Goal: Task Accomplishment & Management: Complete application form

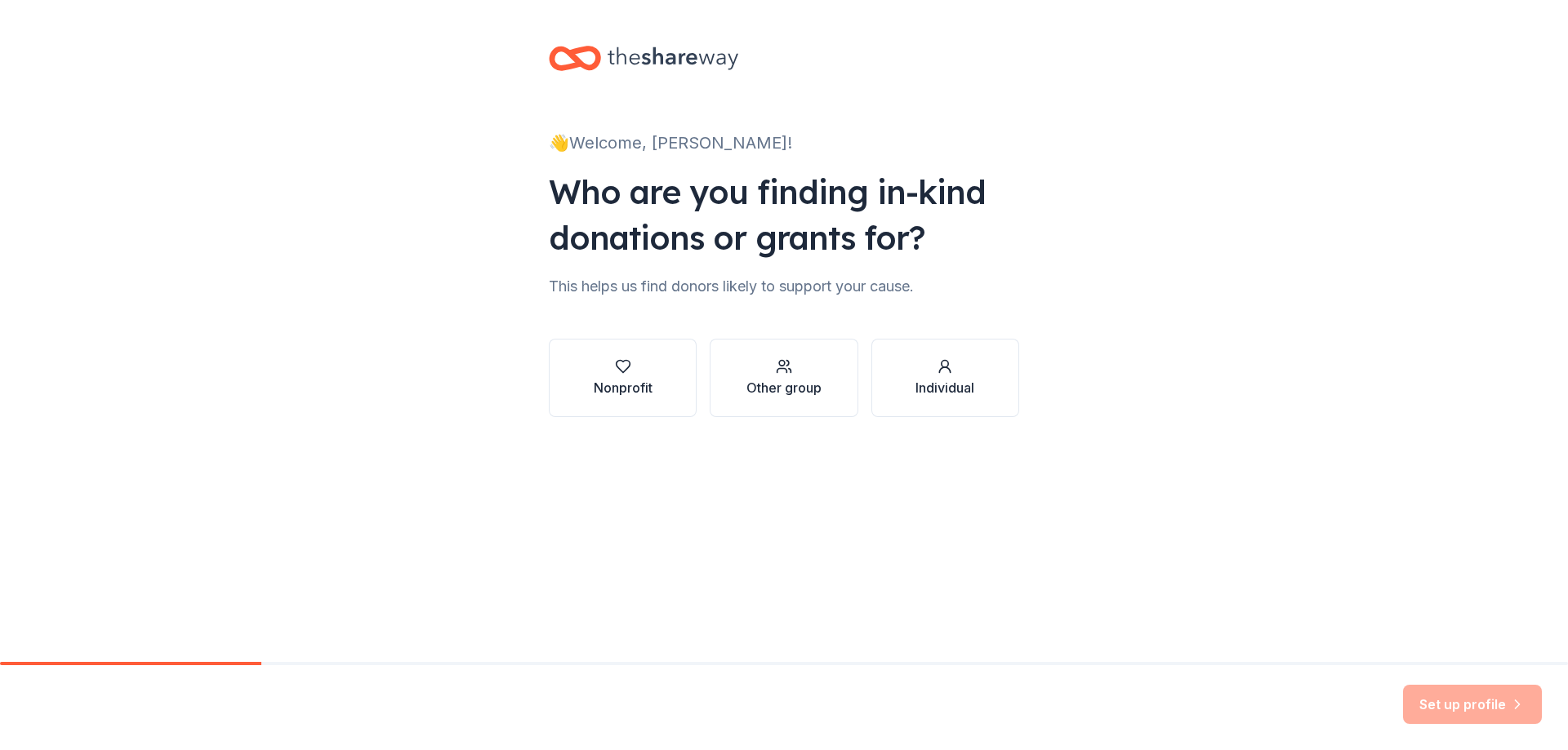
click at [634, 388] on div "Nonprofit" at bounding box center [623, 388] width 59 height 20
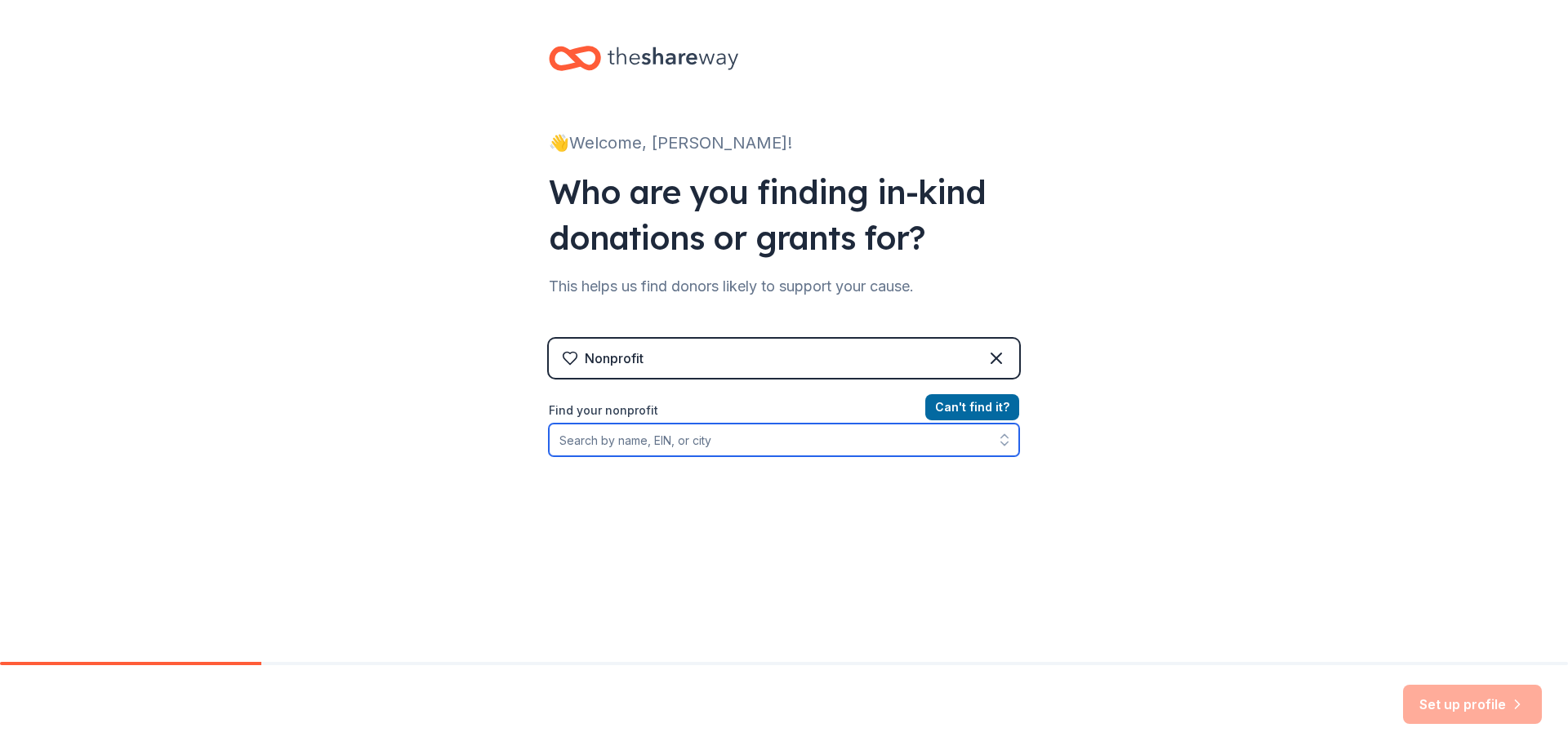
click at [694, 440] on input "Find your nonprofit" at bounding box center [784, 440] width 470 height 32
click at [645, 438] on input "Find your nonprofit" at bounding box center [784, 440] width 470 height 32
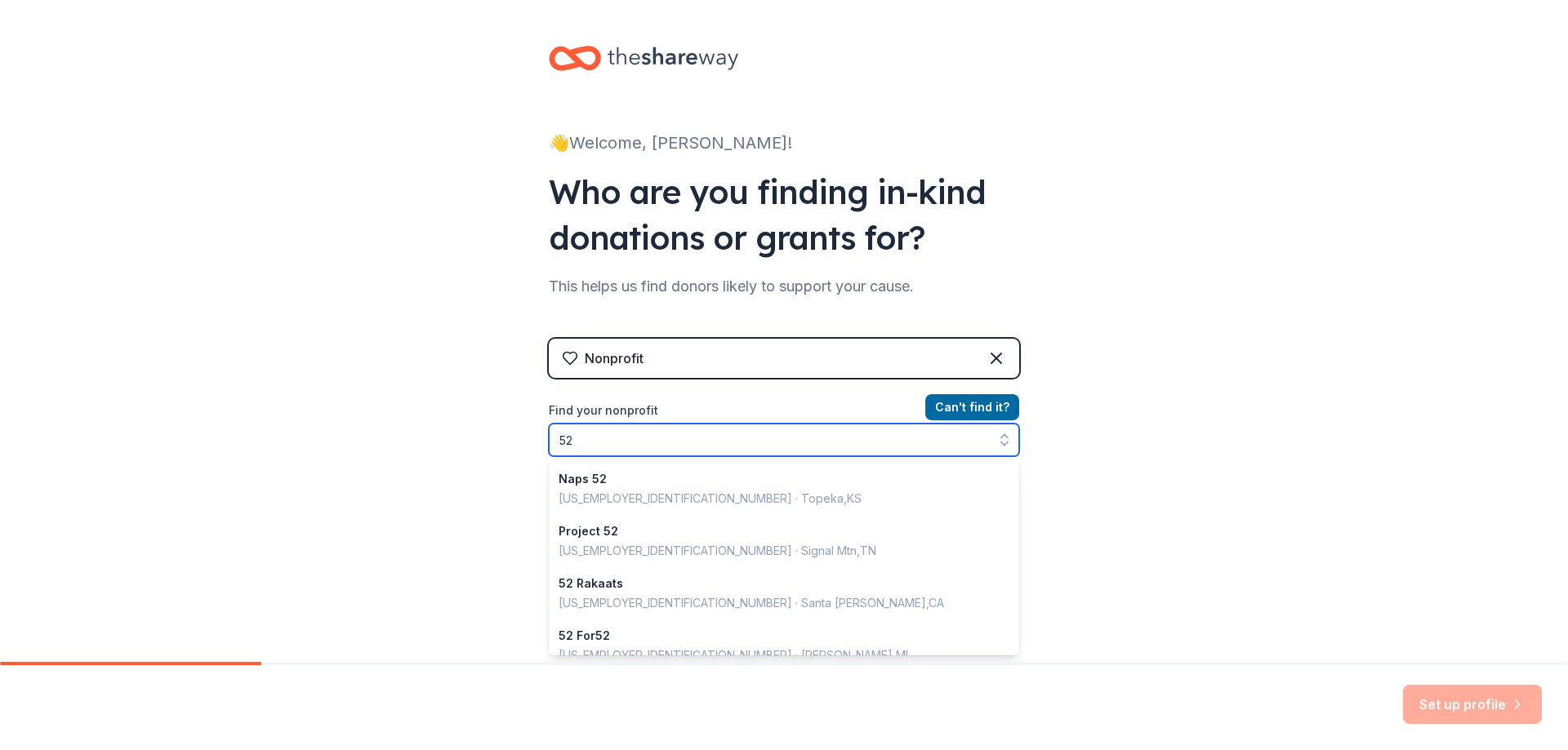
type input "5"
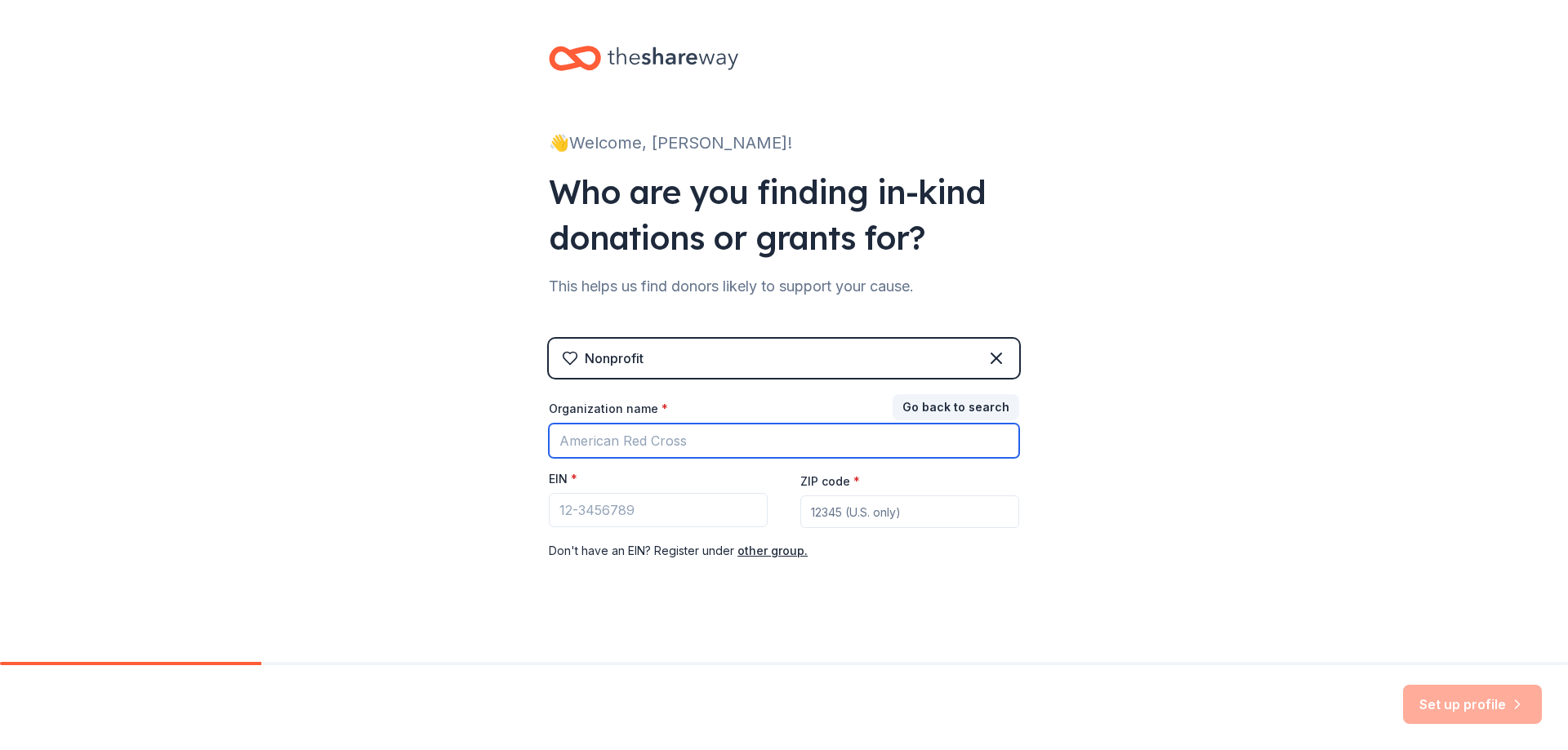
click at [670, 435] on input "Organization name *" at bounding box center [784, 440] width 470 height 34
type input "Caring Communities"
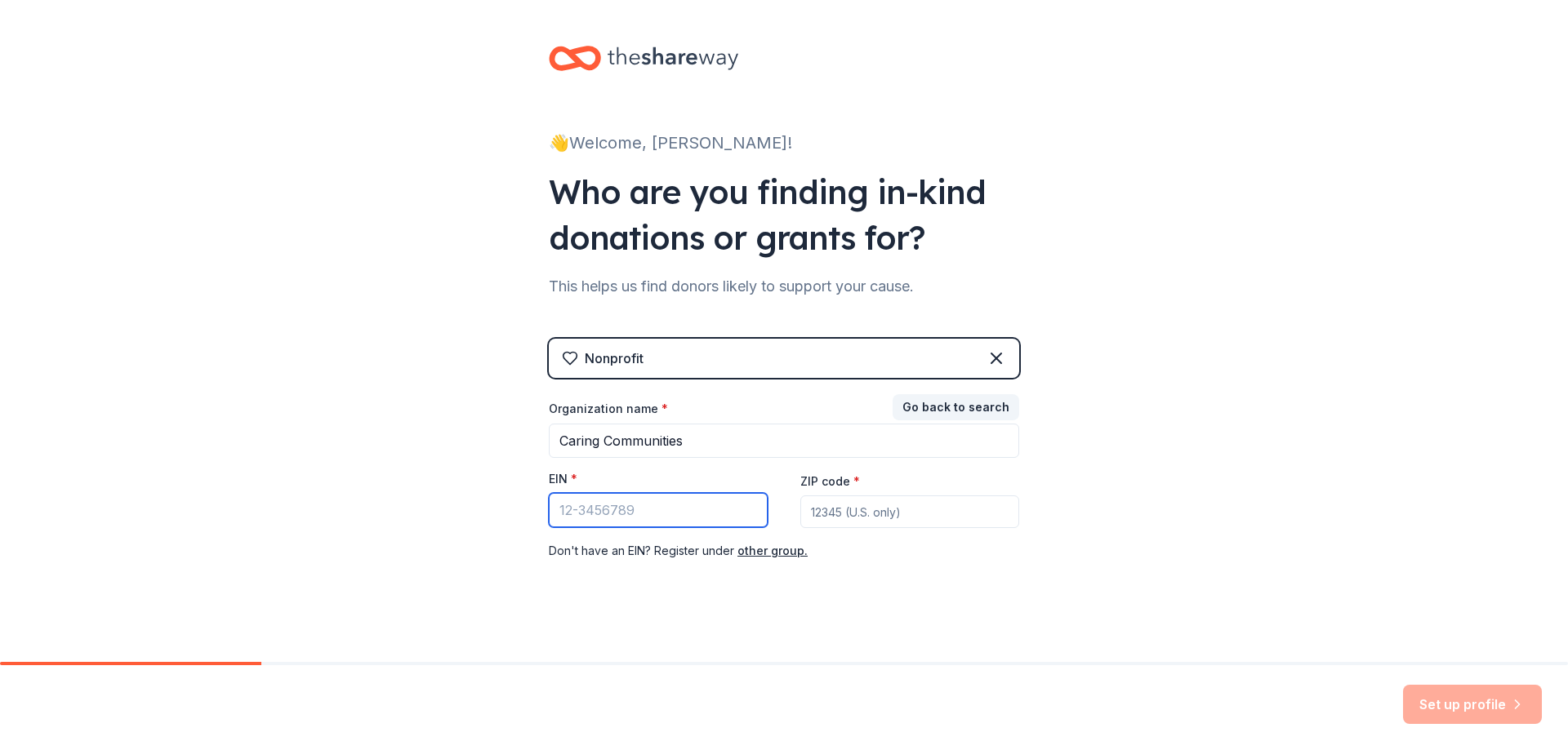
click at [641, 515] on input "EIN *" at bounding box center [658, 509] width 219 height 34
type input "[US_EMPLOYER_IDENTIFICATION_NUMBER]"
click at [833, 514] on input "ZIP code *" at bounding box center [909, 511] width 219 height 32
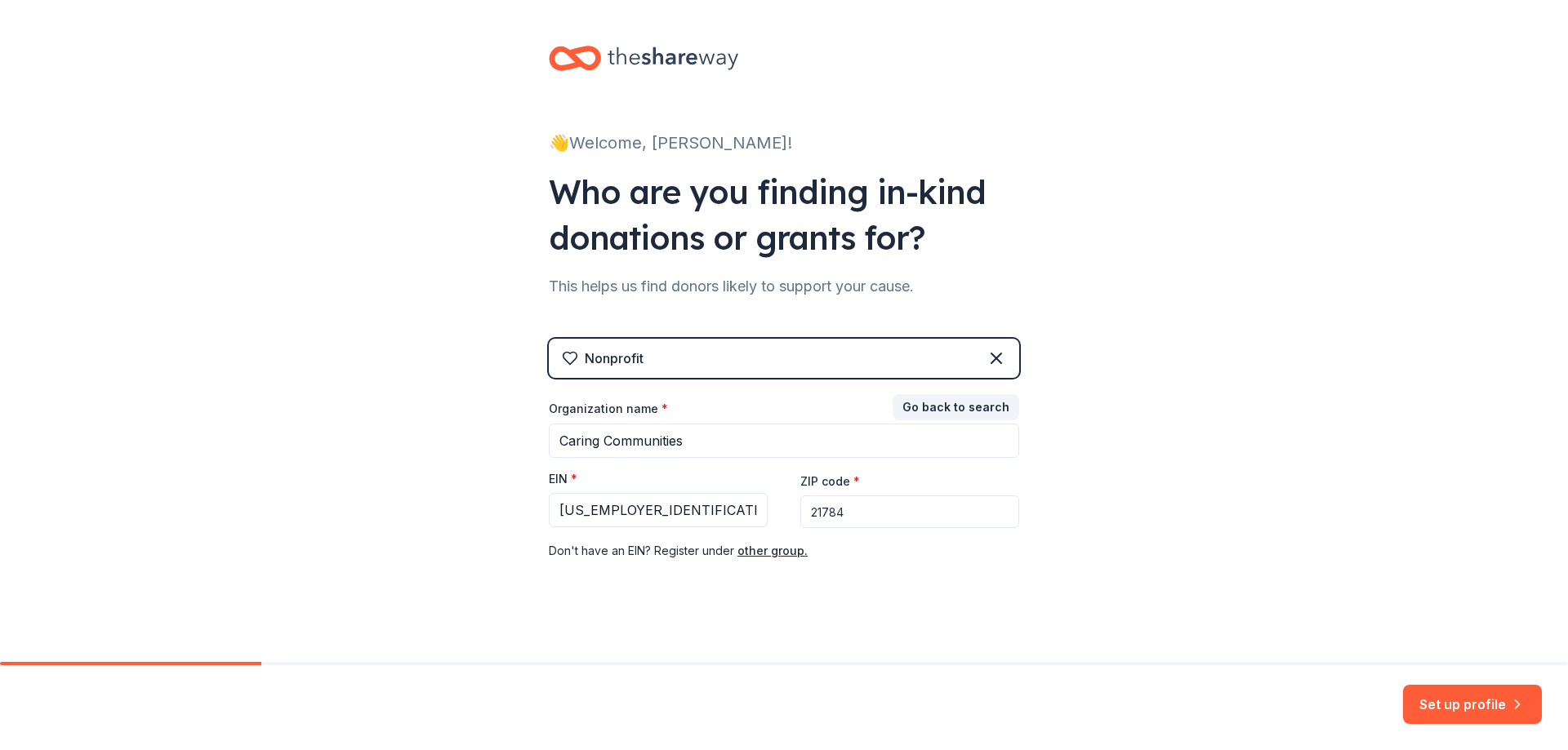
type input "21784"
click at [1257, 549] on div "👋 Welcome, [PERSON_NAME]! Who are you finding in-kind donations or grants for? …" at bounding box center [784, 335] width 1568 height 672
click at [1437, 694] on button "Set up profile" at bounding box center [1472, 704] width 139 height 39
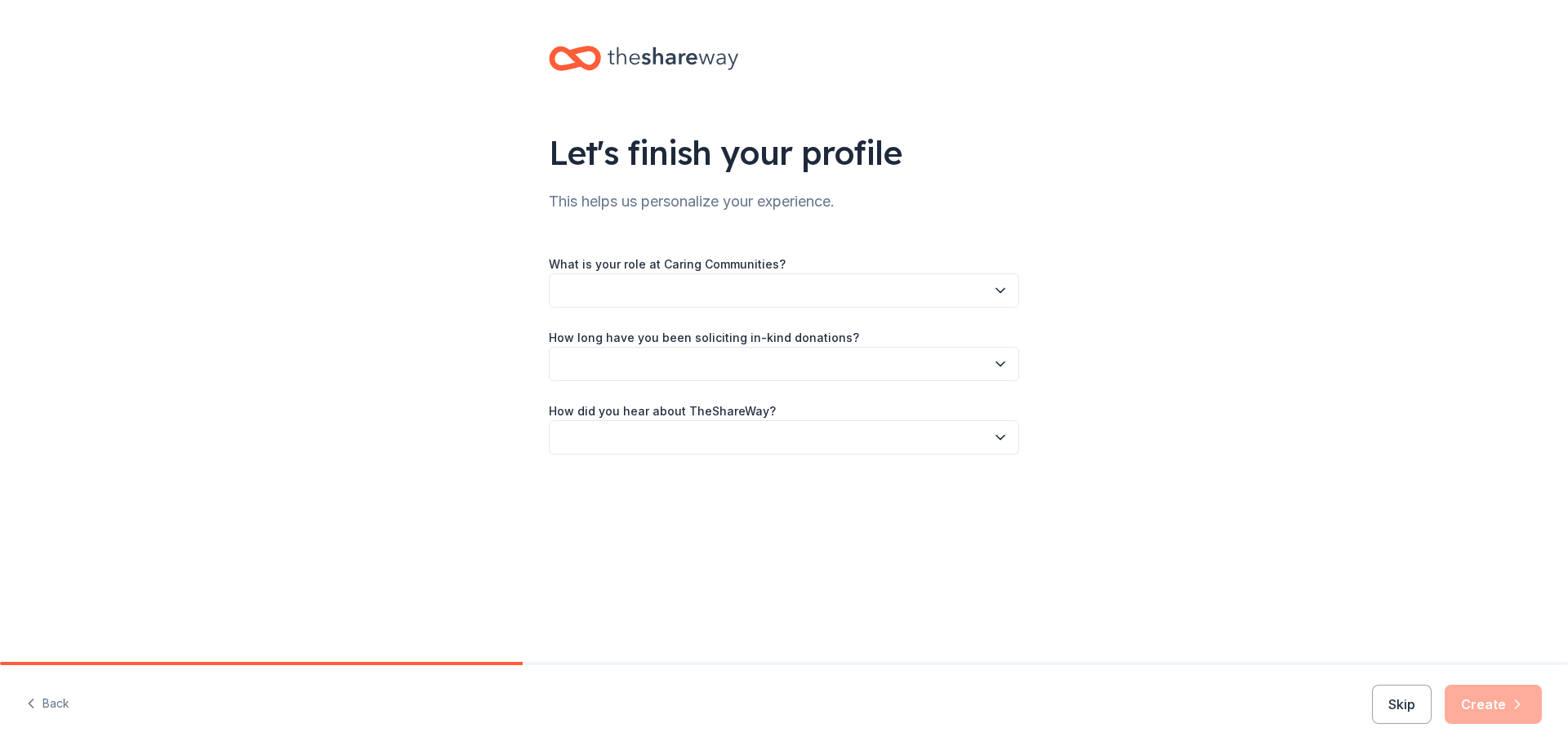
click at [979, 282] on button "button" at bounding box center [784, 290] width 470 height 34
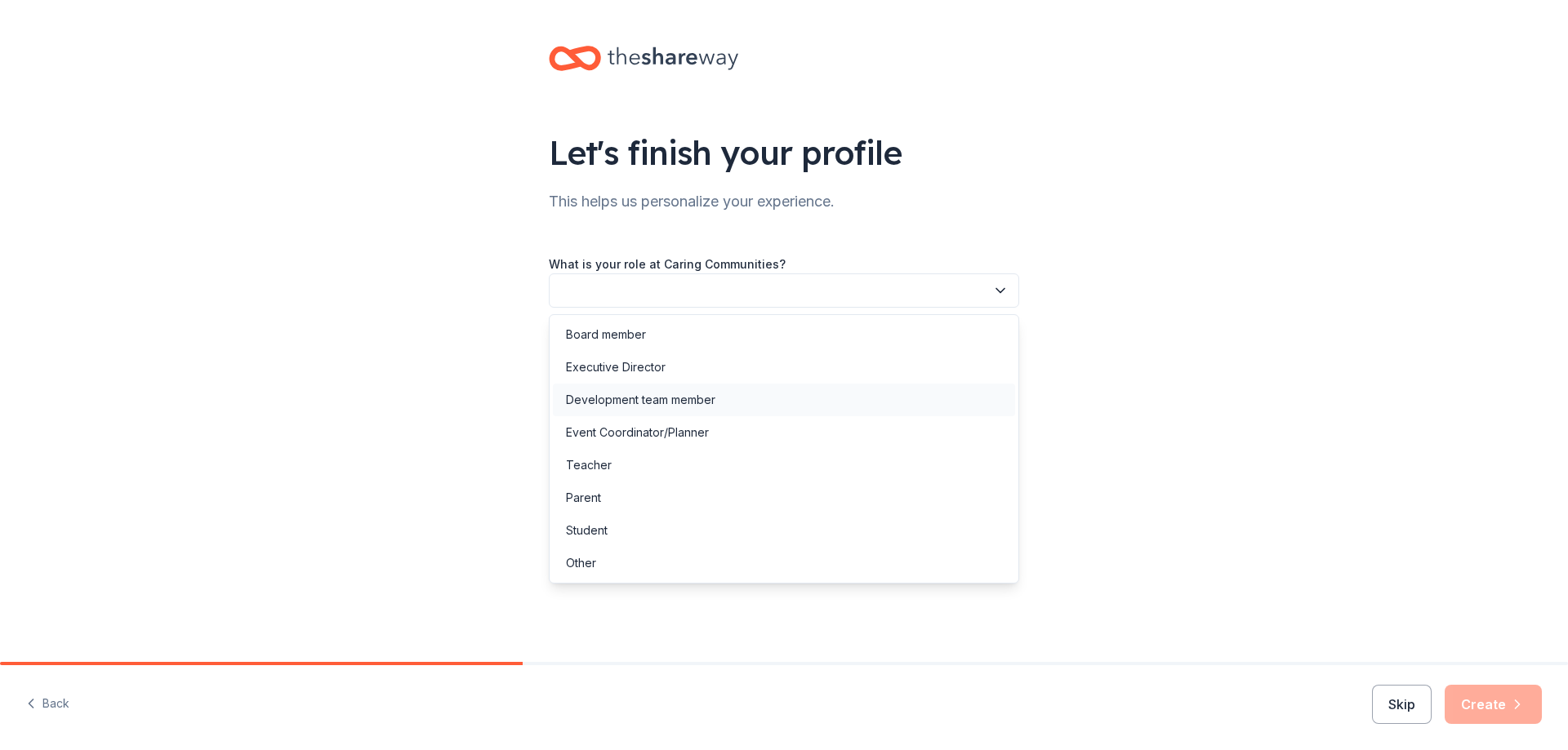
click at [712, 394] on div "Development team member" at bounding box center [640, 400] width 149 height 20
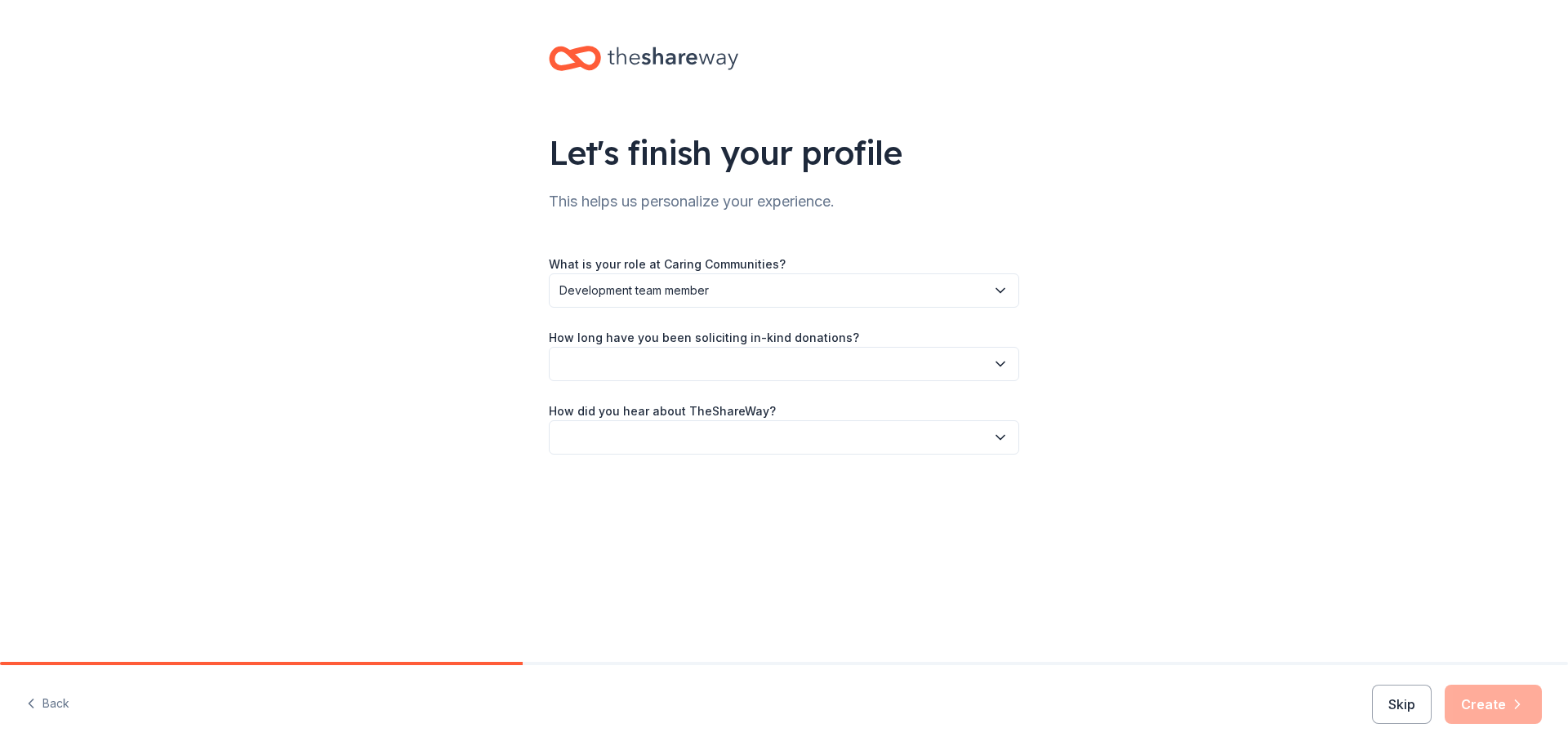
click at [744, 360] on button "button" at bounding box center [784, 364] width 470 height 34
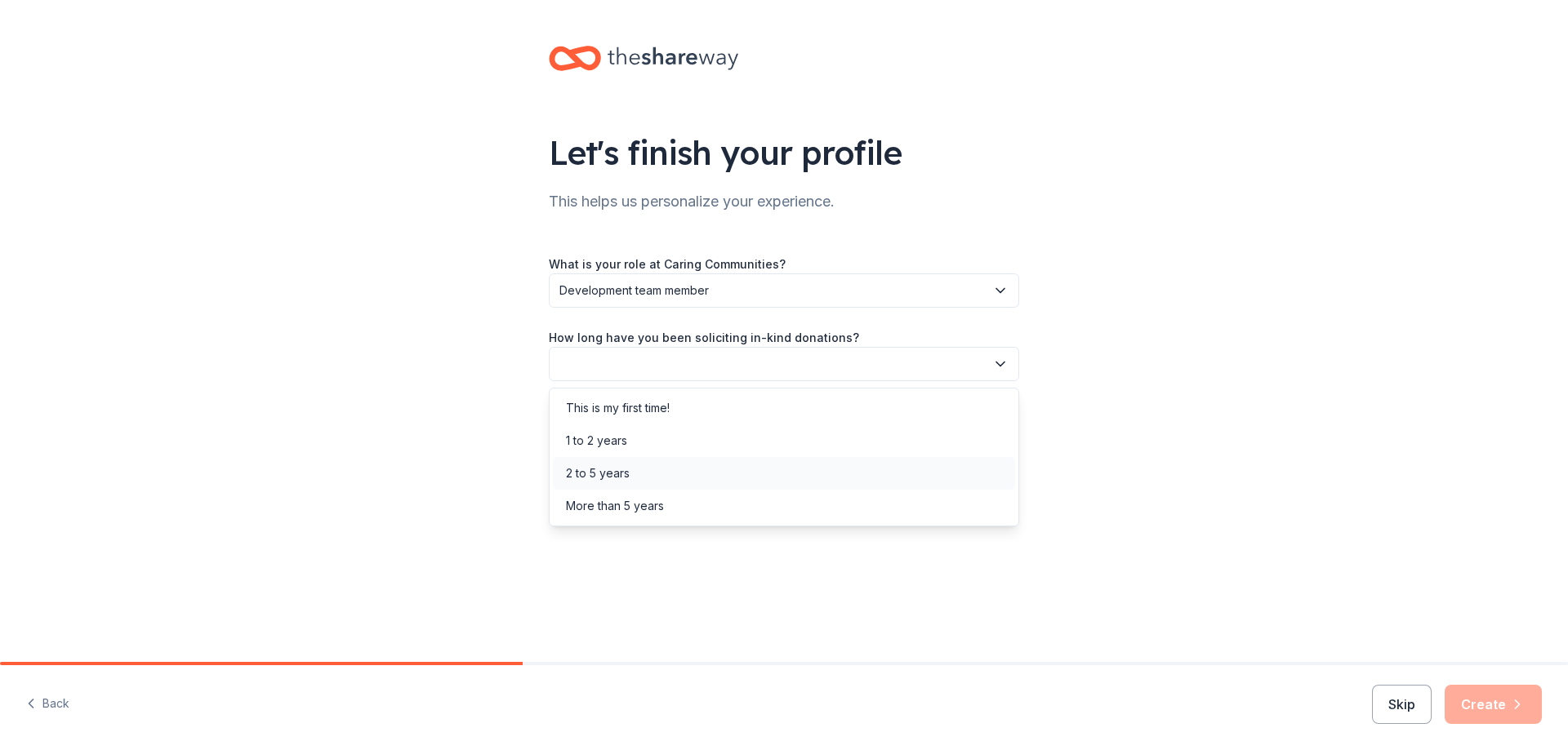
click at [699, 479] on div "2 to 5 years" at bounding box center [784, 473] width 462 height 32
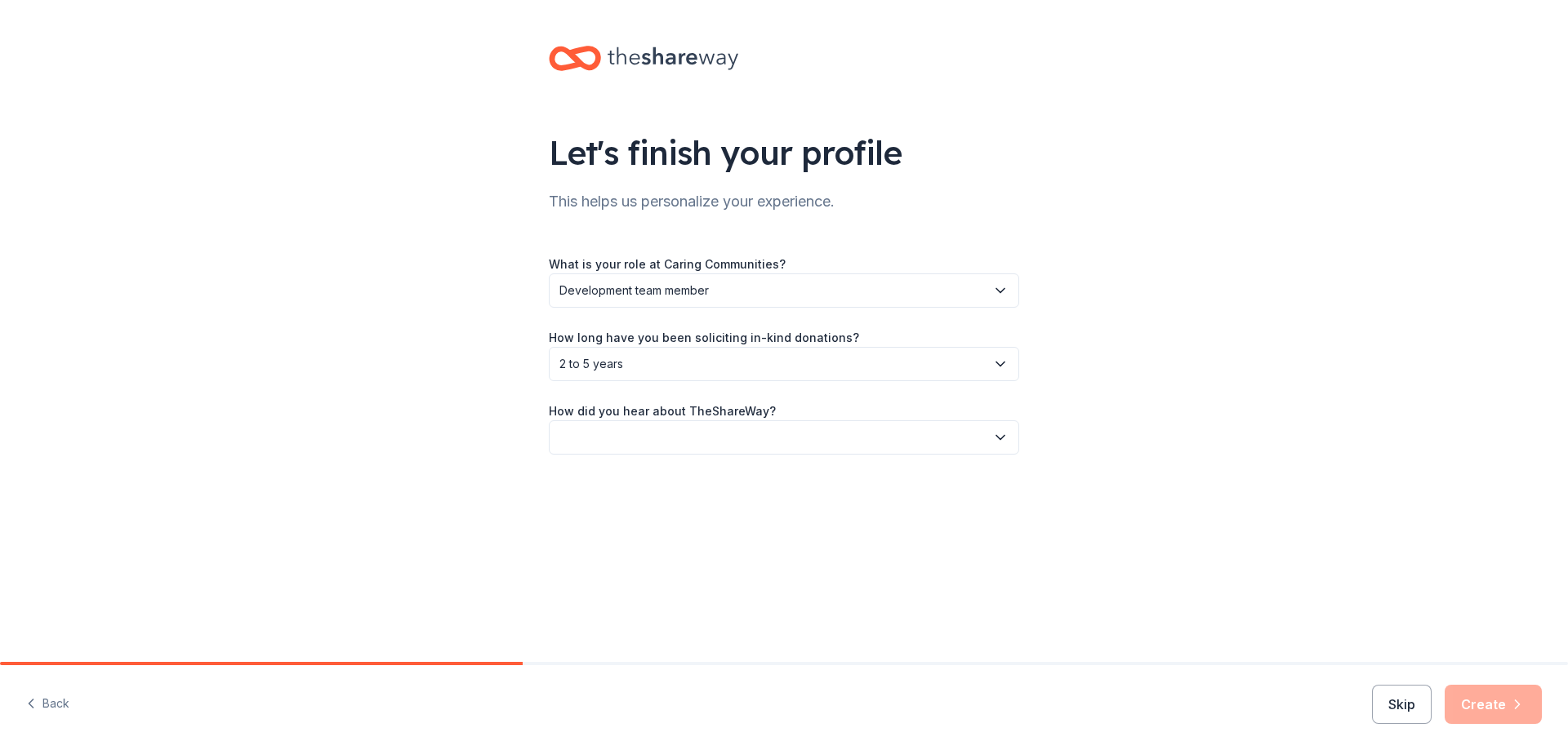
click at [710, 435] on button "button" at bounding box center [784, 437] width 470 height 34
click at [638, 516] on div "Online search" at bounding box center [603, 514] width 74 height 20
click at [1481, 701] on button "Create" at bounding box center [1493, 704] width 97 height 39
click at [1481, 701] on div "Skip Create" at bounding box center [1456, 704] width 170 height 39
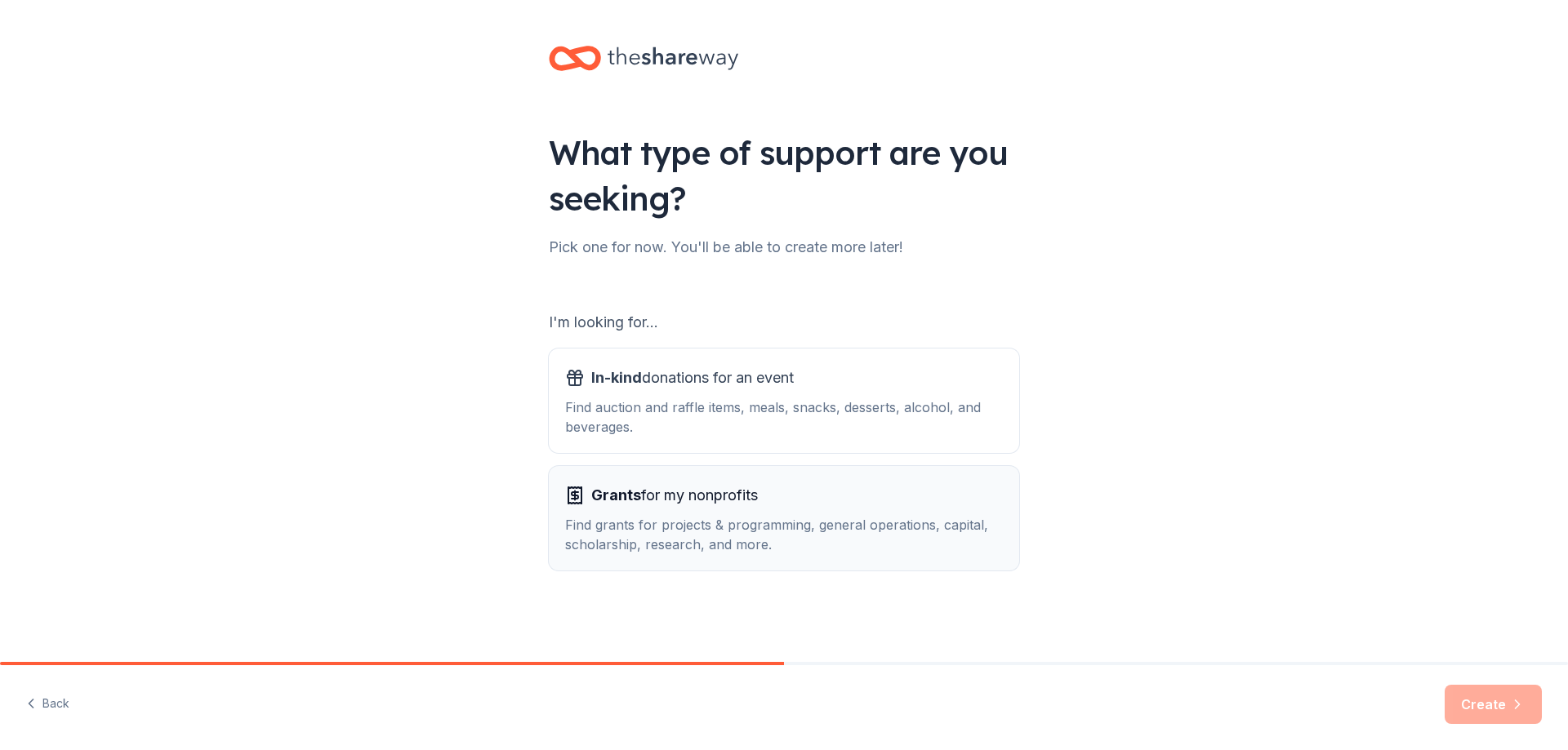
click at [845, 494] on div "Grants for my nonprofits" at bounding box center [784, 495] width 438 height 26
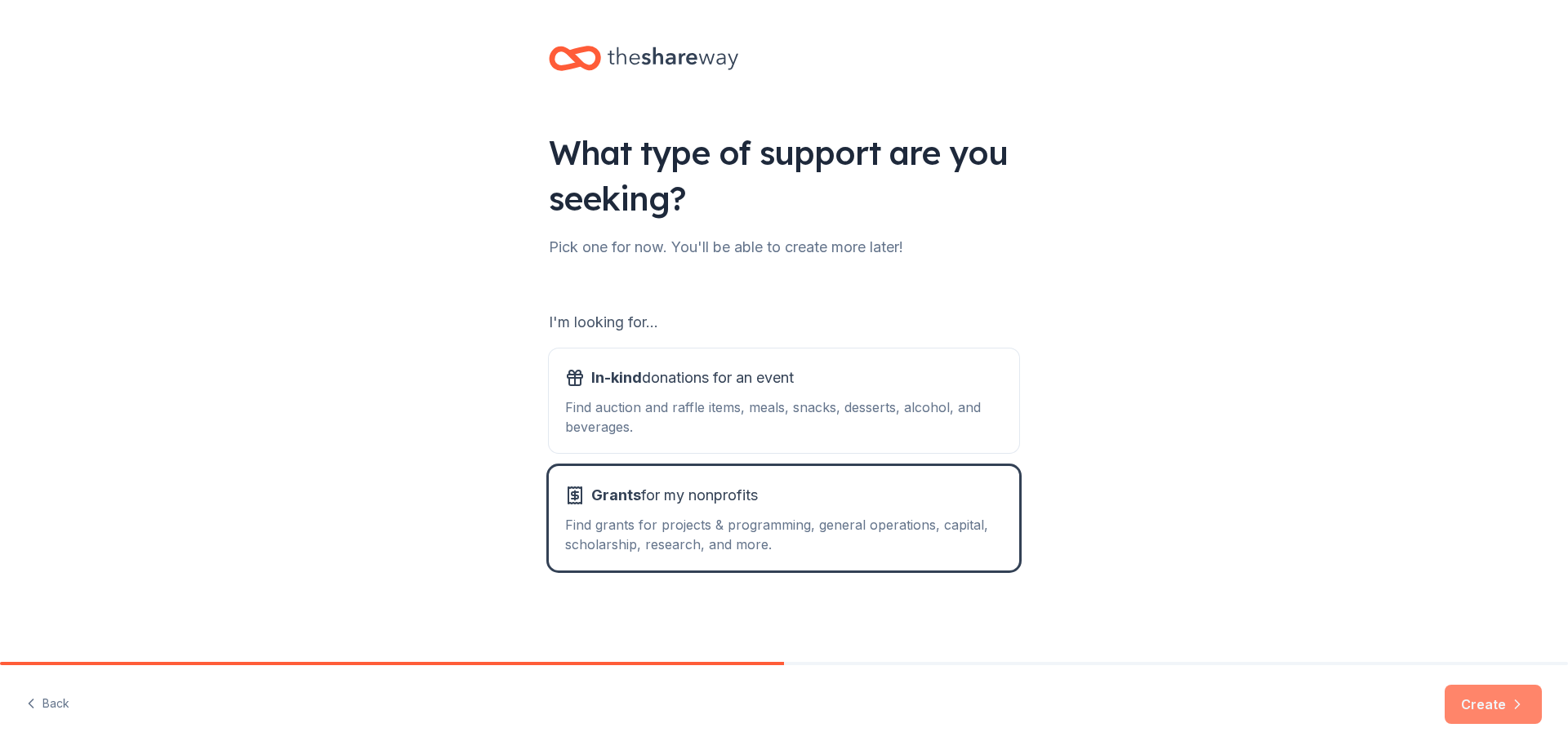
click at [1493, 701] on button "Create" at bounding box center [1493, 704] width 97 height 39
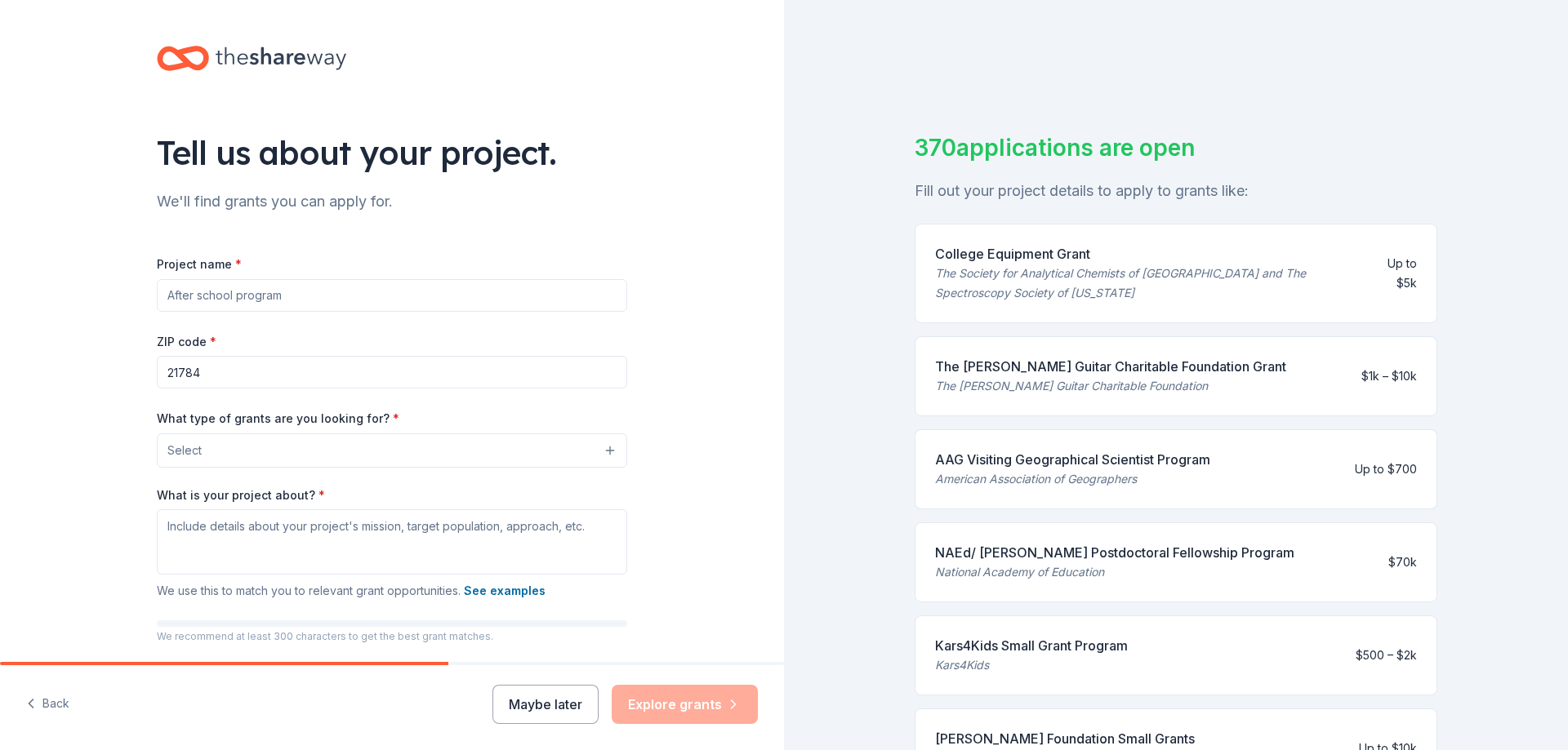
click at [276, 446] on button "Select" at bounding box center [391, 450] width 470 height 34
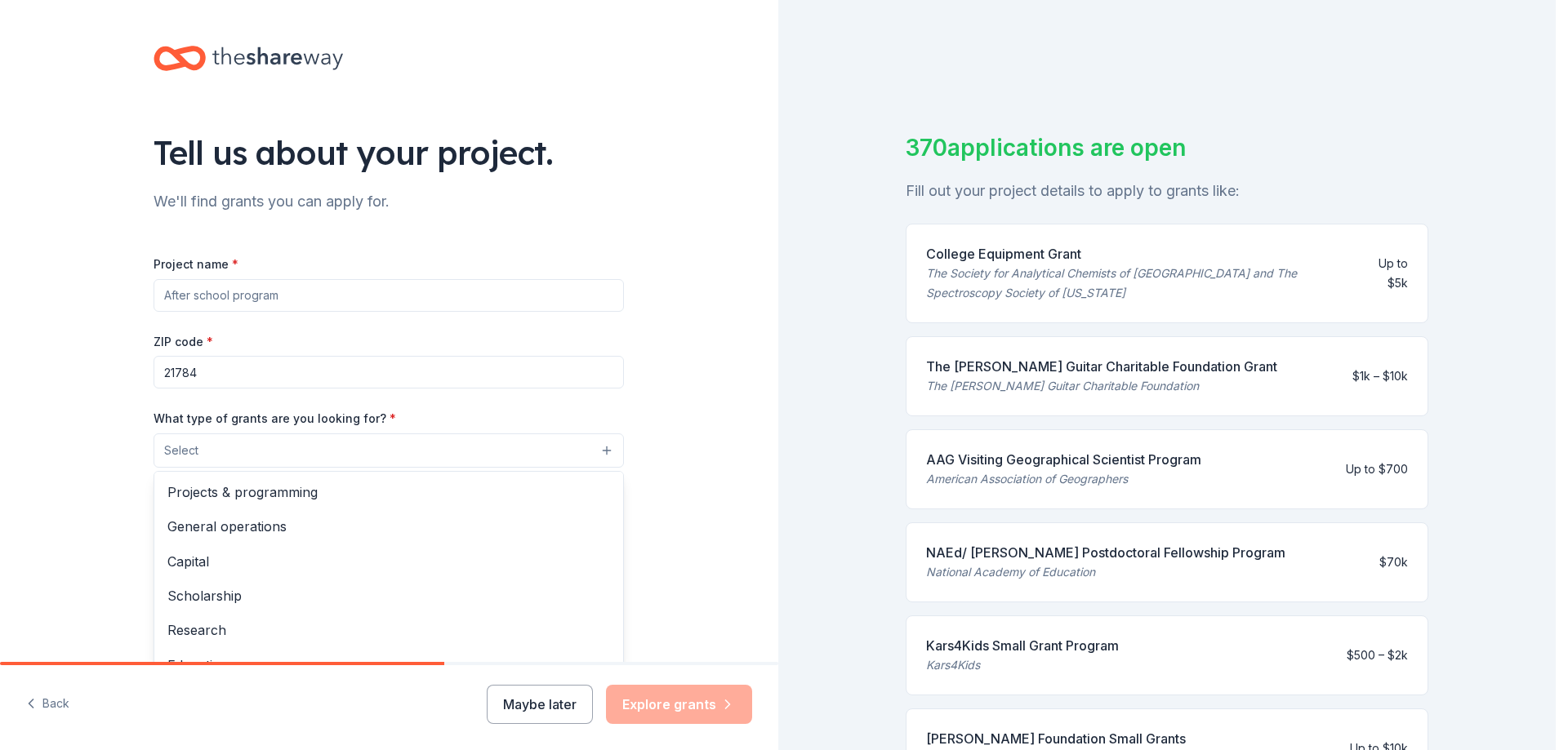
click at [690, 385] on div "Tell us about your project. We'll find grants you can apply for. Project name *…" at bounding box center [389, 390] width 778 height 780
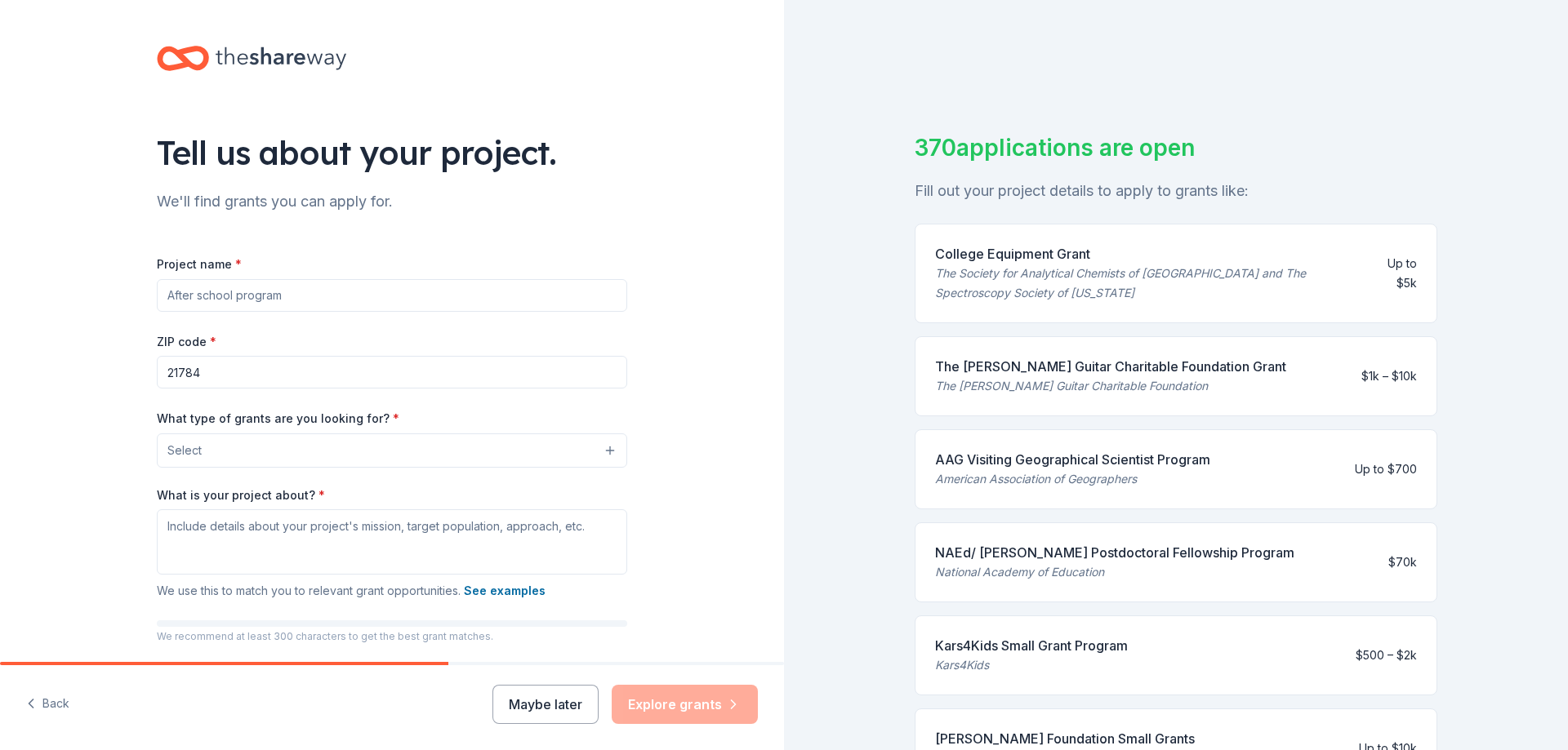
click at [518, 466] on button "Select" at bounding box center [391, 450] width 470 height 34
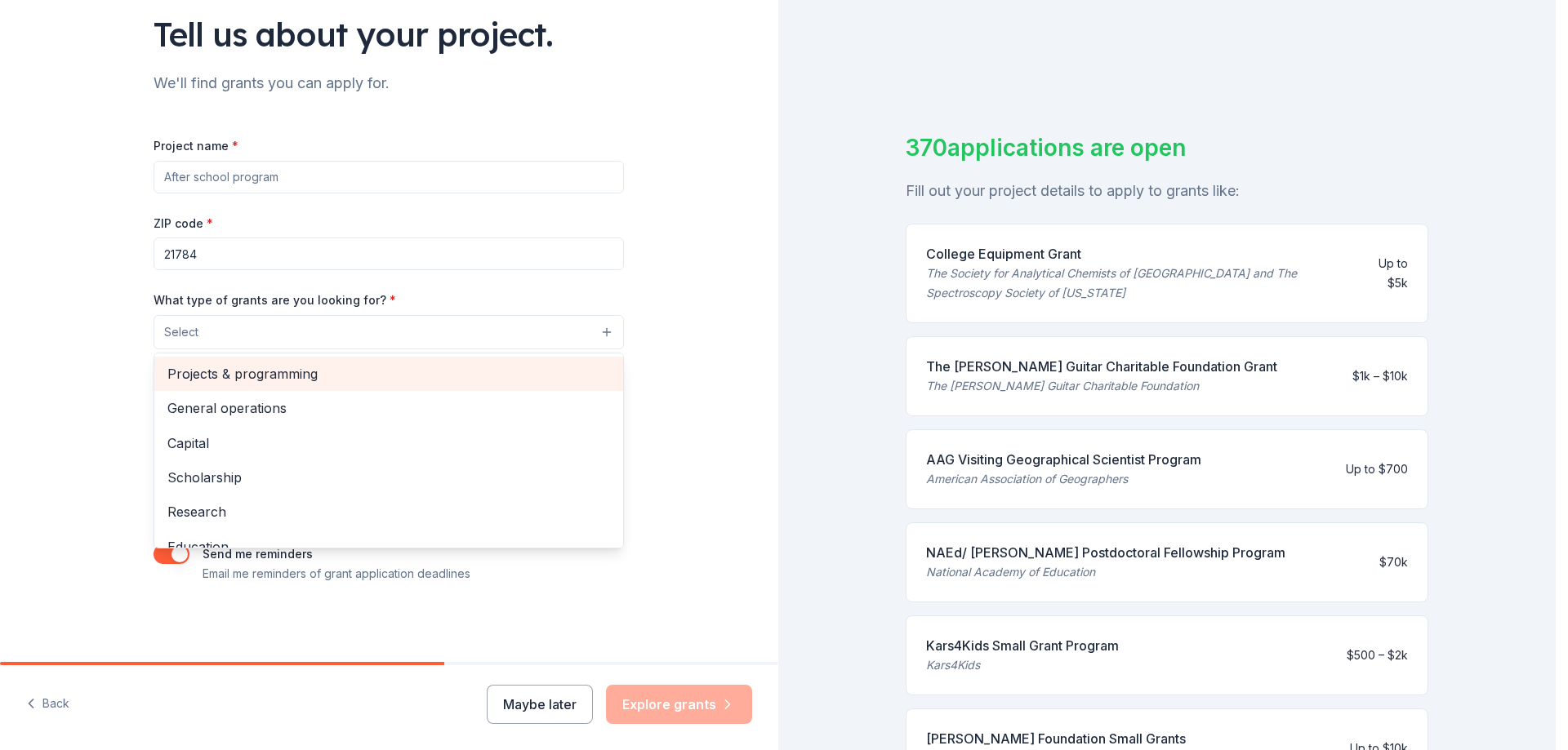
click at [365, 372] on span "Projects & programming" at bounding box center [388, 373] width 442 height 21
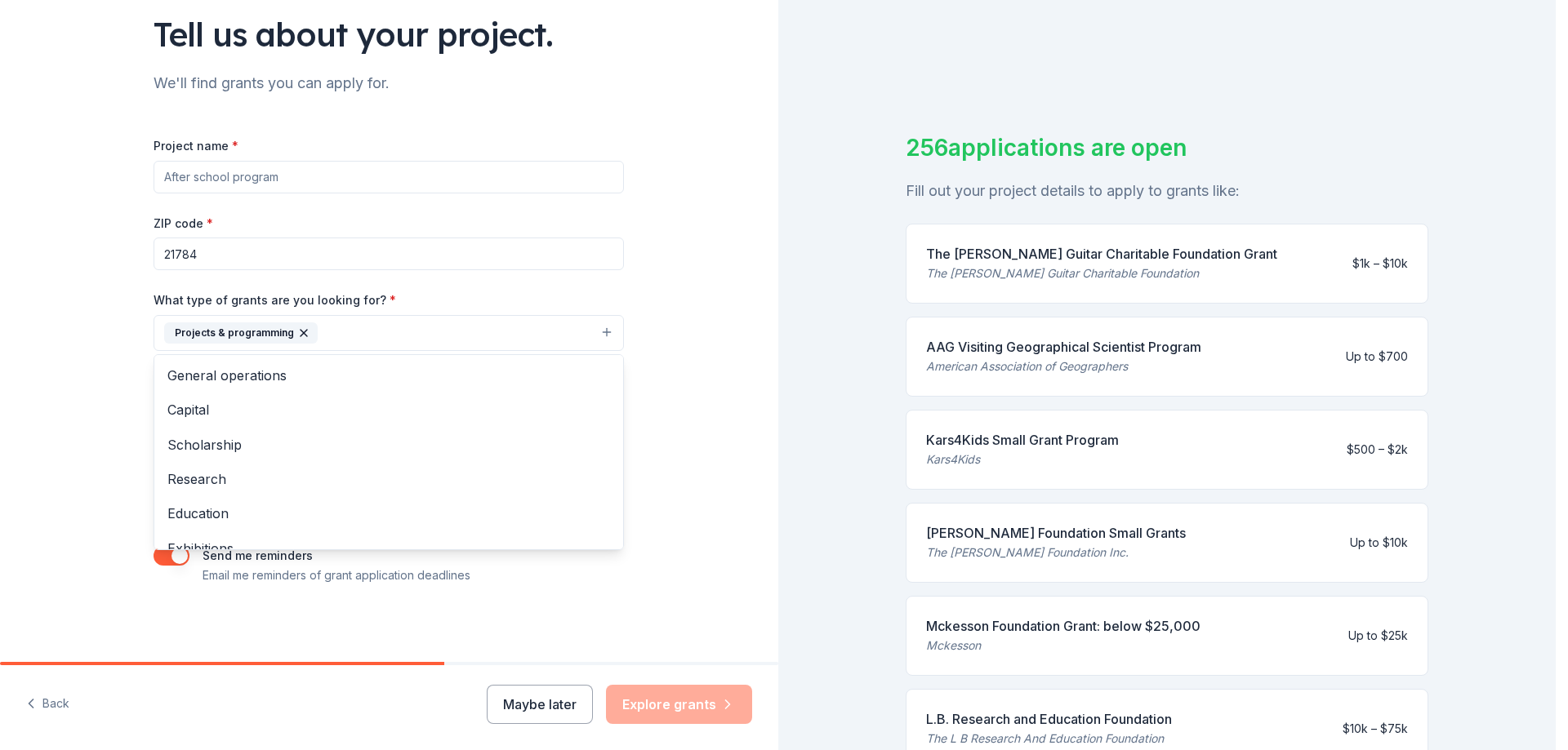
click at [721, 347] on div "Tell us about your project. We'll find grants you can apply for. Project name *…" at bounding box center [389, 272] width 778 height 782
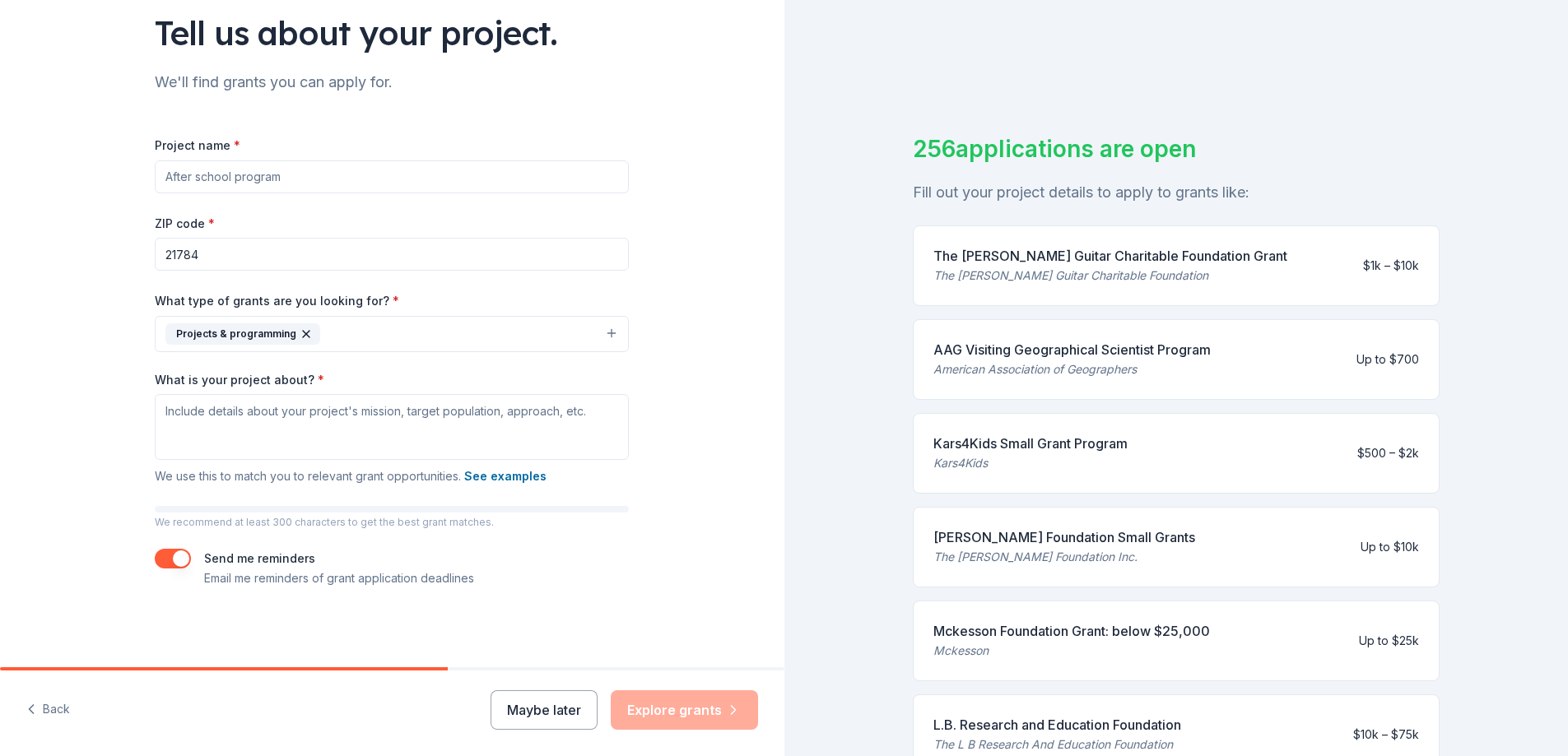
scroll to position [20, 0]
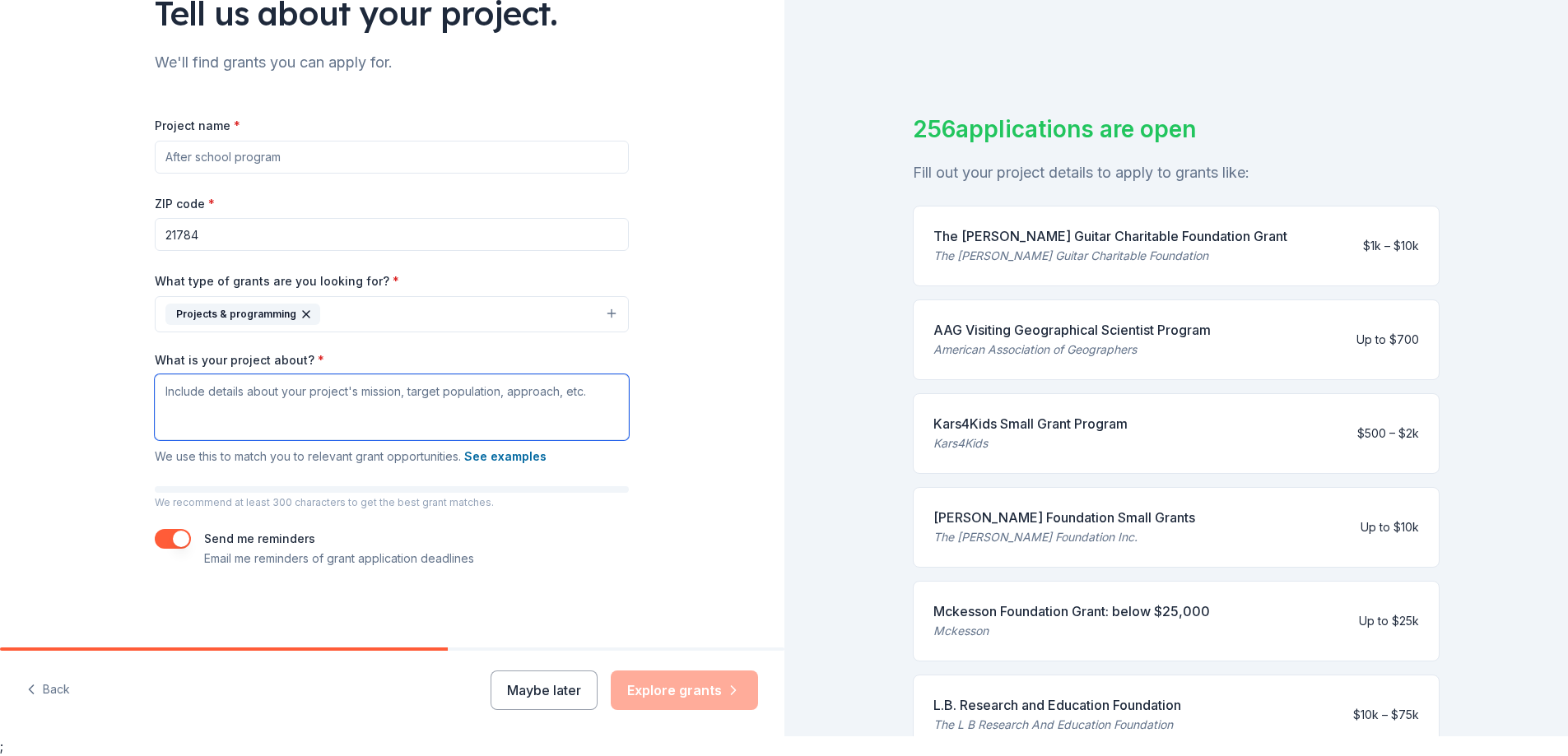
click at [285, 403] on textarea "What is your project about? *" at bounding box center [391, 407] width 474 height 65
paste textarea "Loremi Dolorsitame, c 088 a0 eli seddoe temporincidi utlab et Dolorem Aliqua, e…"
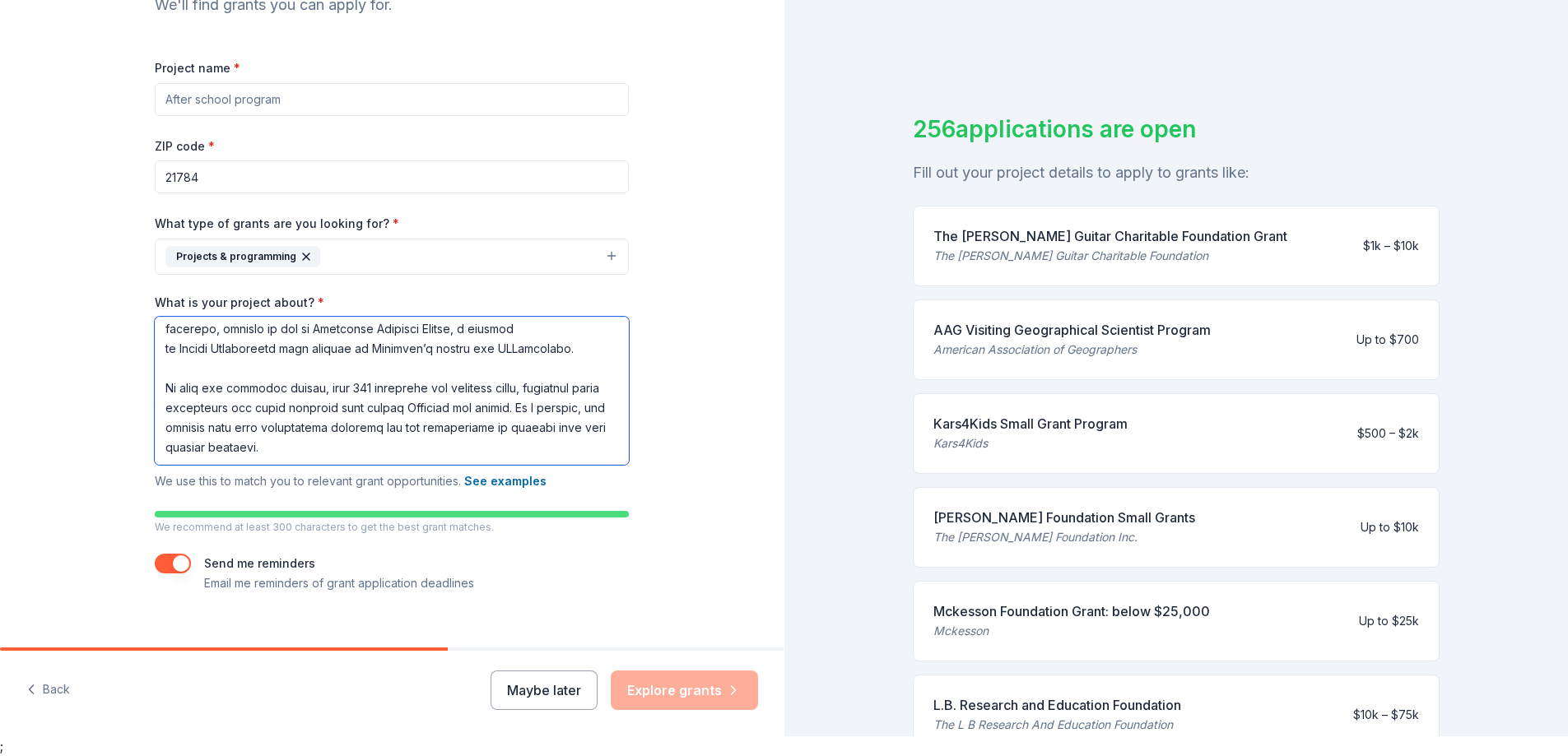
scroll to position [203, 0]
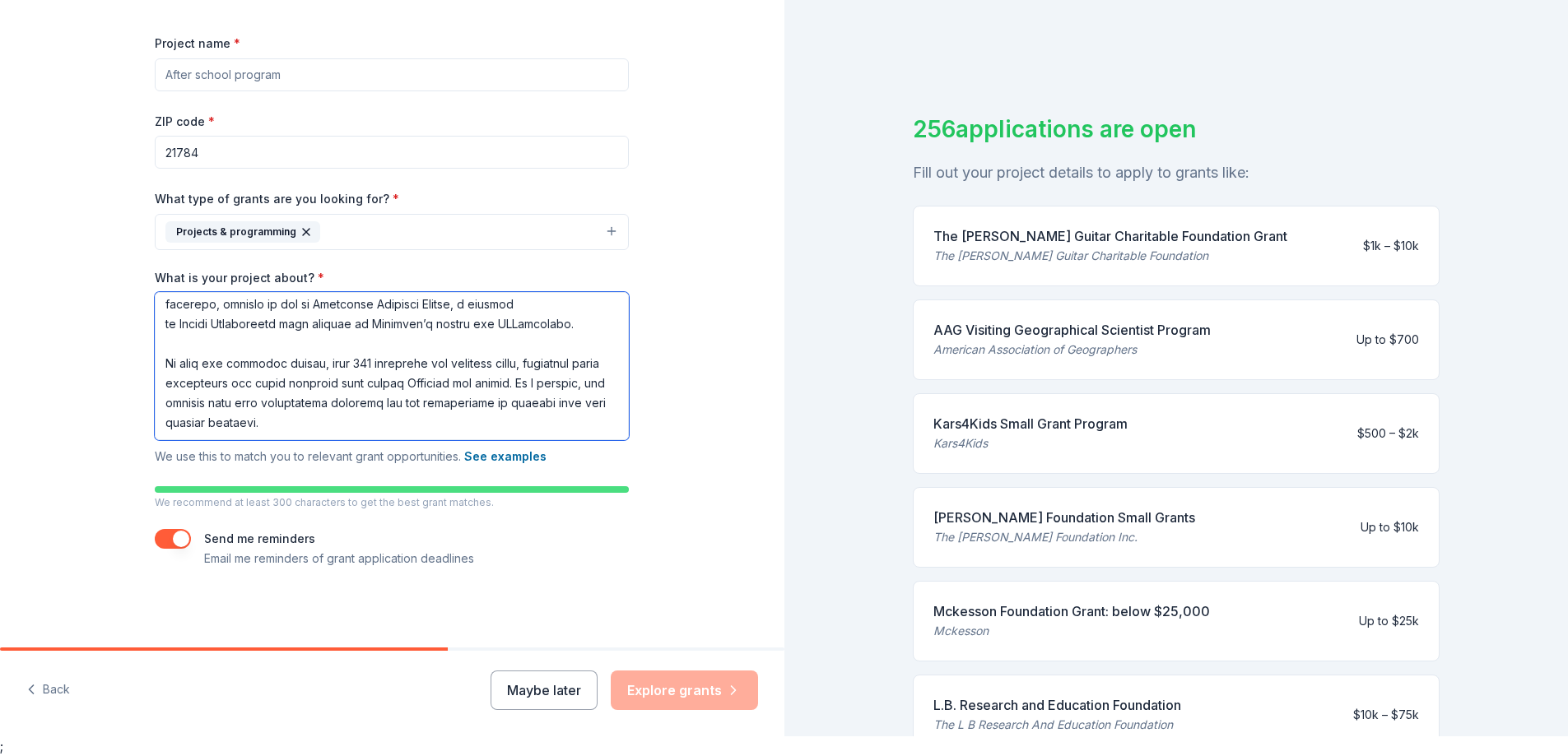
type textarea "Loremi Dolorsitame, c 088 a0 eli seddoe temporincidi utlab et Dolorem Aliqua, e…"
click at [669, 691] on div "Maybe later Explore grants" at bounding box center [624, 690] width 268 height 39
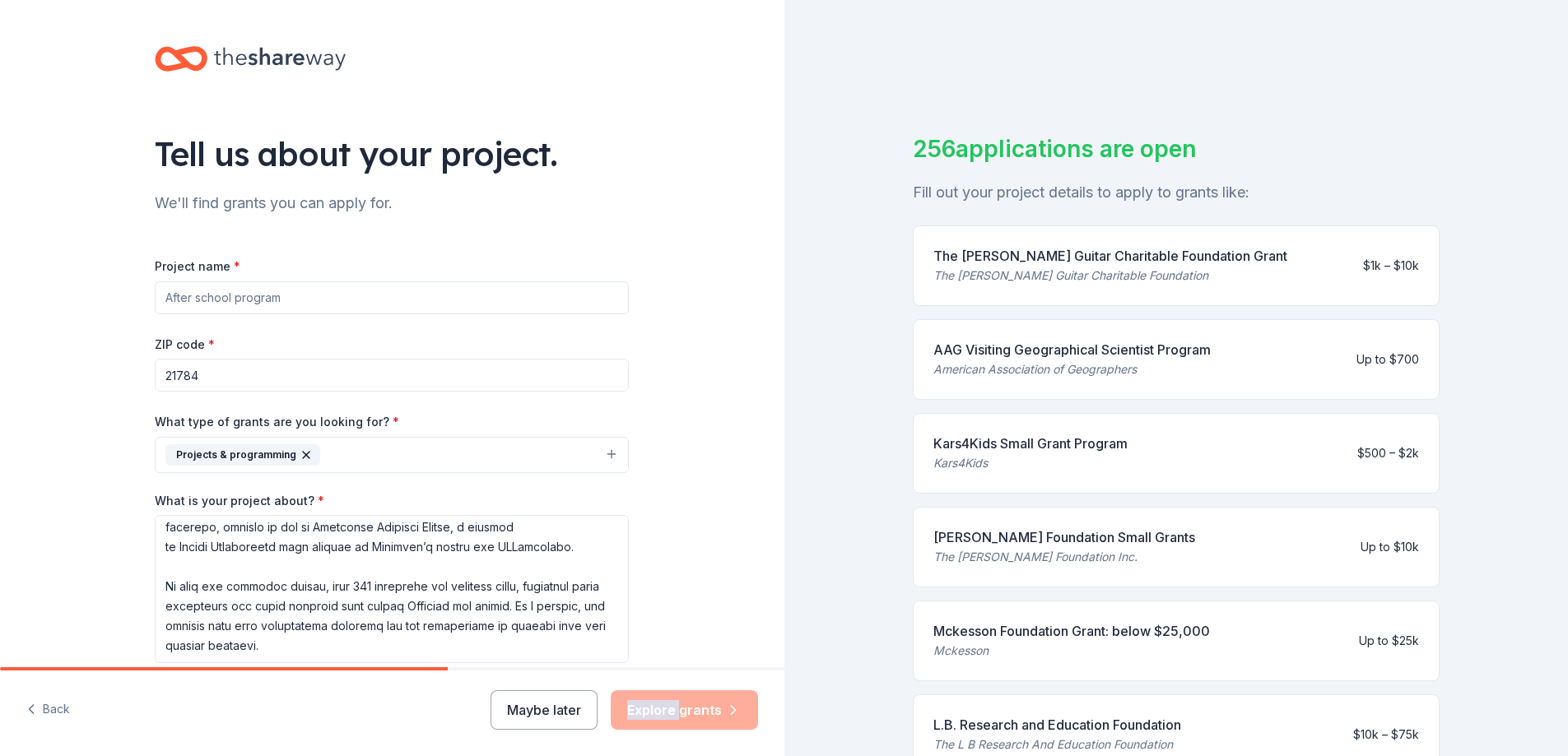
scroll to position [82, 0]
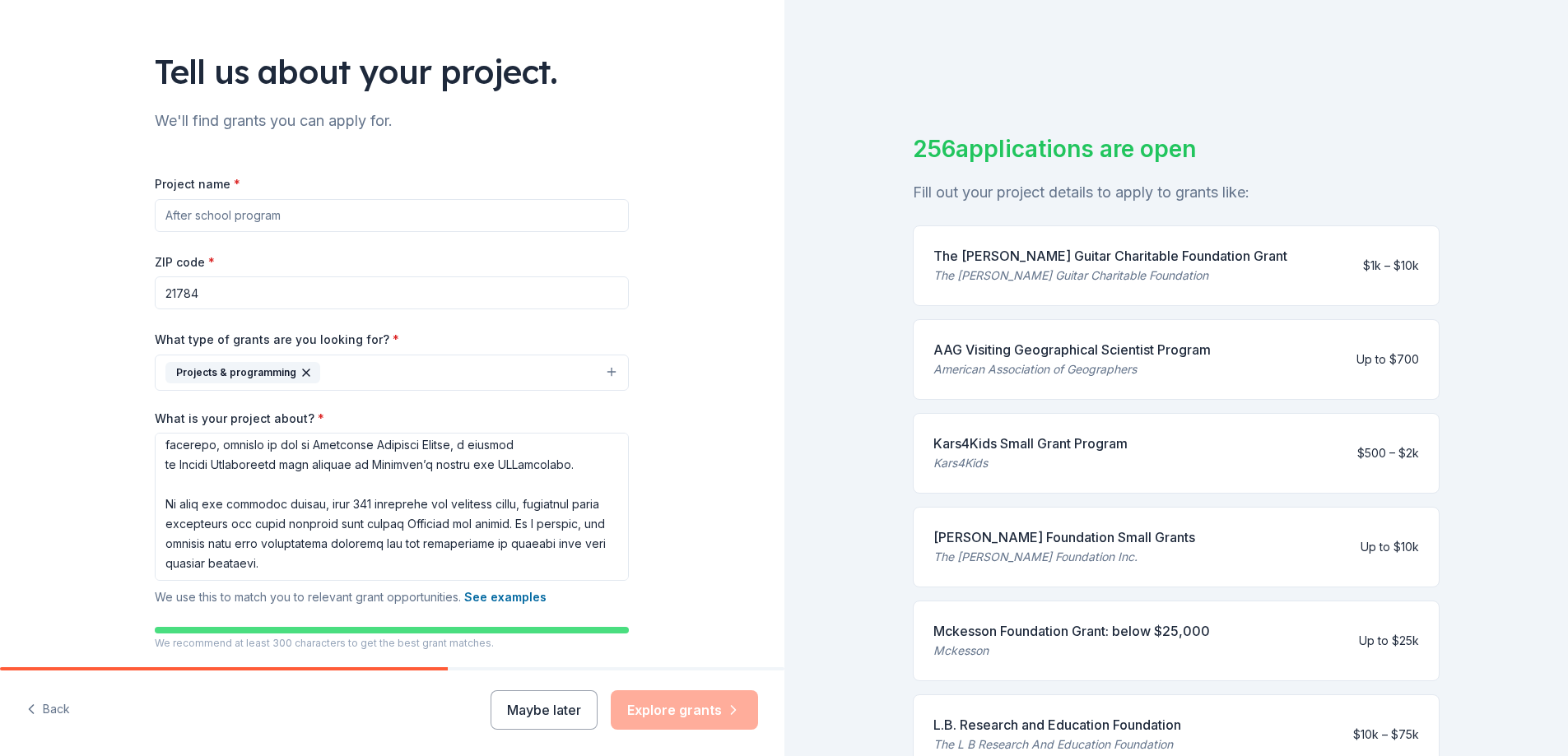
click at [560, 218] on input "Project name *" at bounding box center [391, 215] width 474 height 33
type input "Princess [PERSON_NAME]"
click at [627, 232] on div "Tell us about your project. We'll find grants you can apply for. Project name *…" at bounding box center [392, 352] width 527 height 870
click at [224, 291] on input "21784" at bounding box center [391, 292] width 474 height 33
click at [682, 327] on div "Tell us about your project. We'll find grants you can apply for. Project name *…" at bounding box center [392, 352] width 784 height 870
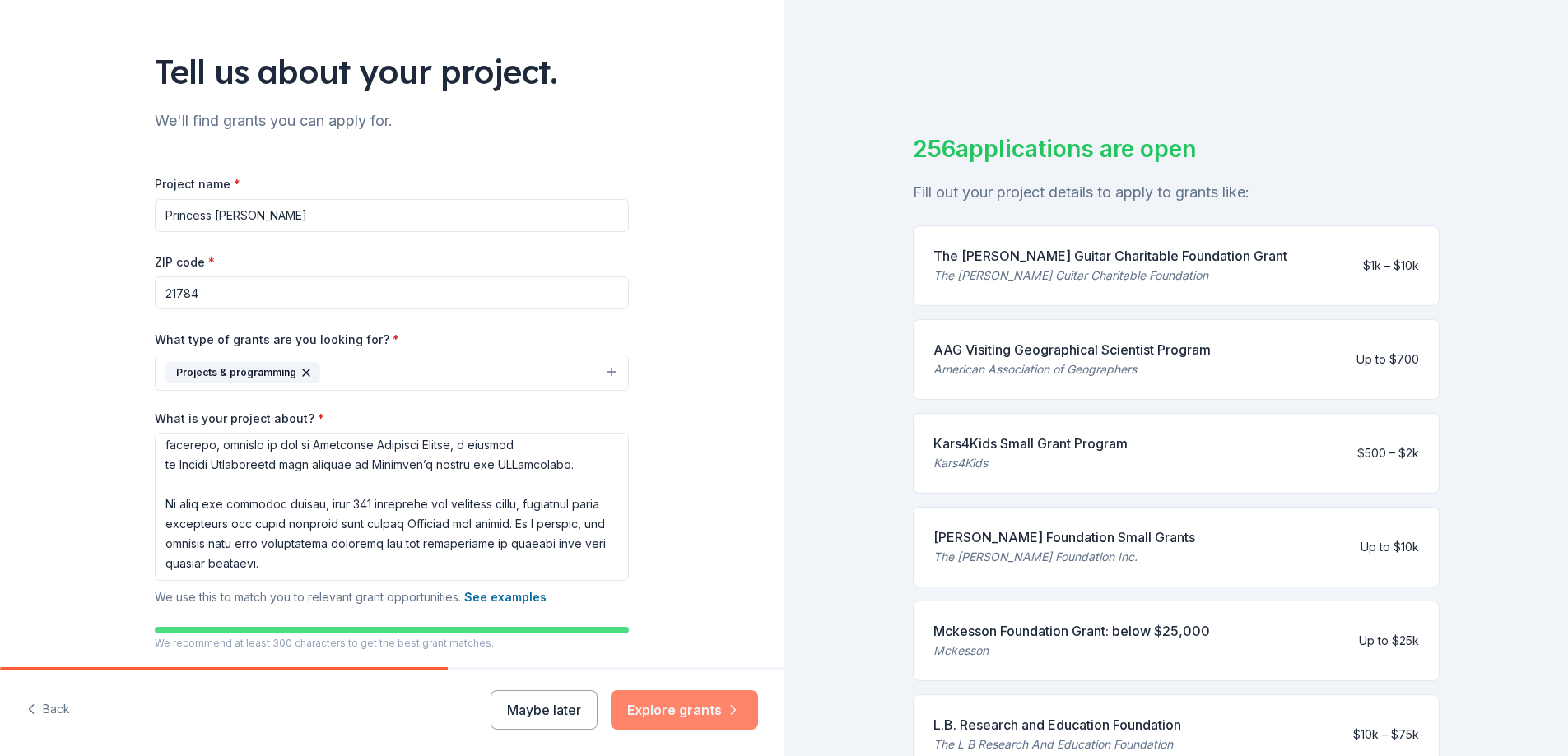
click at [706, 706] on button "Explore grants" at bounding box center [685, 710] width 148 height 39
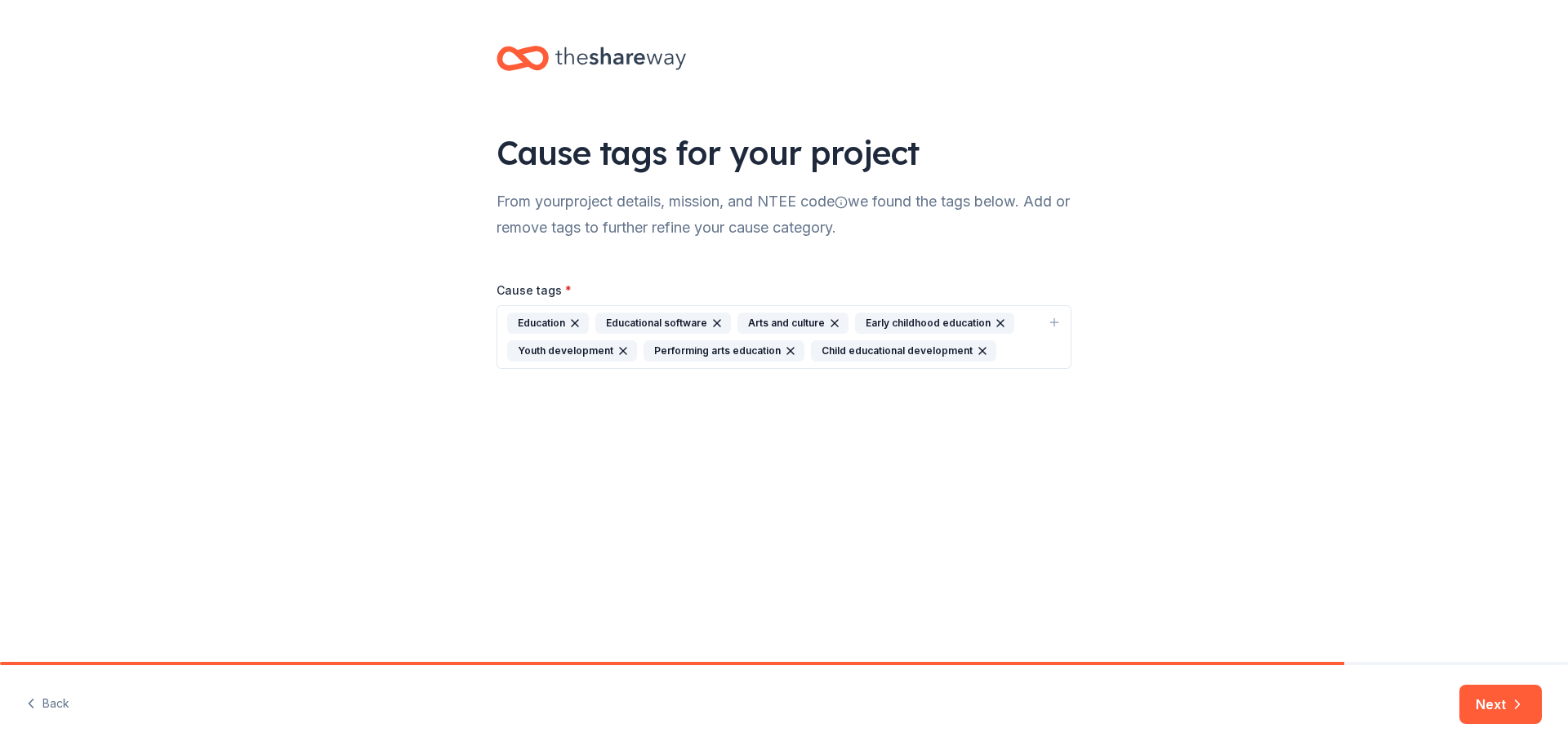
click at [997, 353] on div "Education Educational software Arts and culture Early childhood education Youth…" at bounding box center [774, 337] width 534 height 49
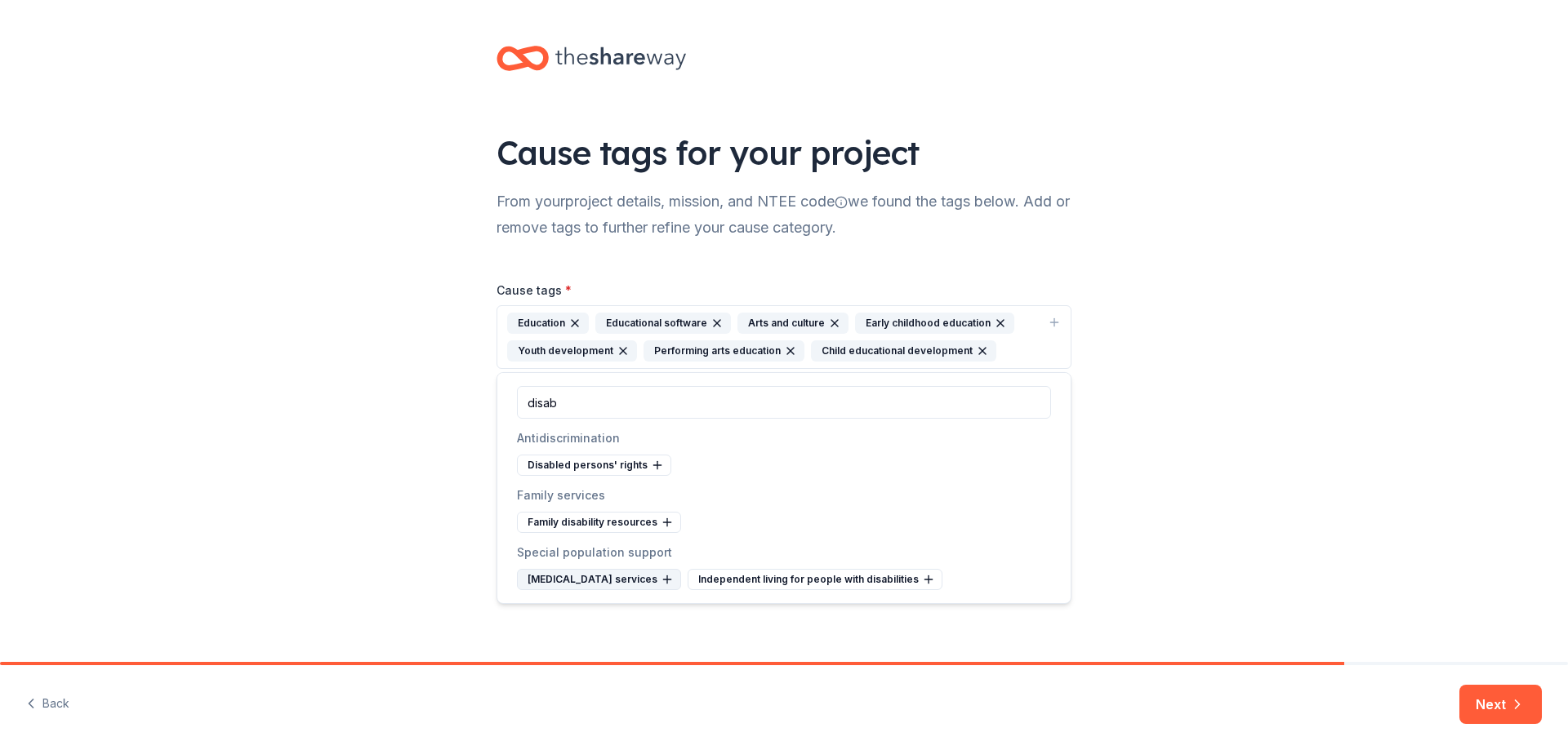
type input "disab"
click at [674, 584] on icon at bounding box center [667, 579] width 13 height 13
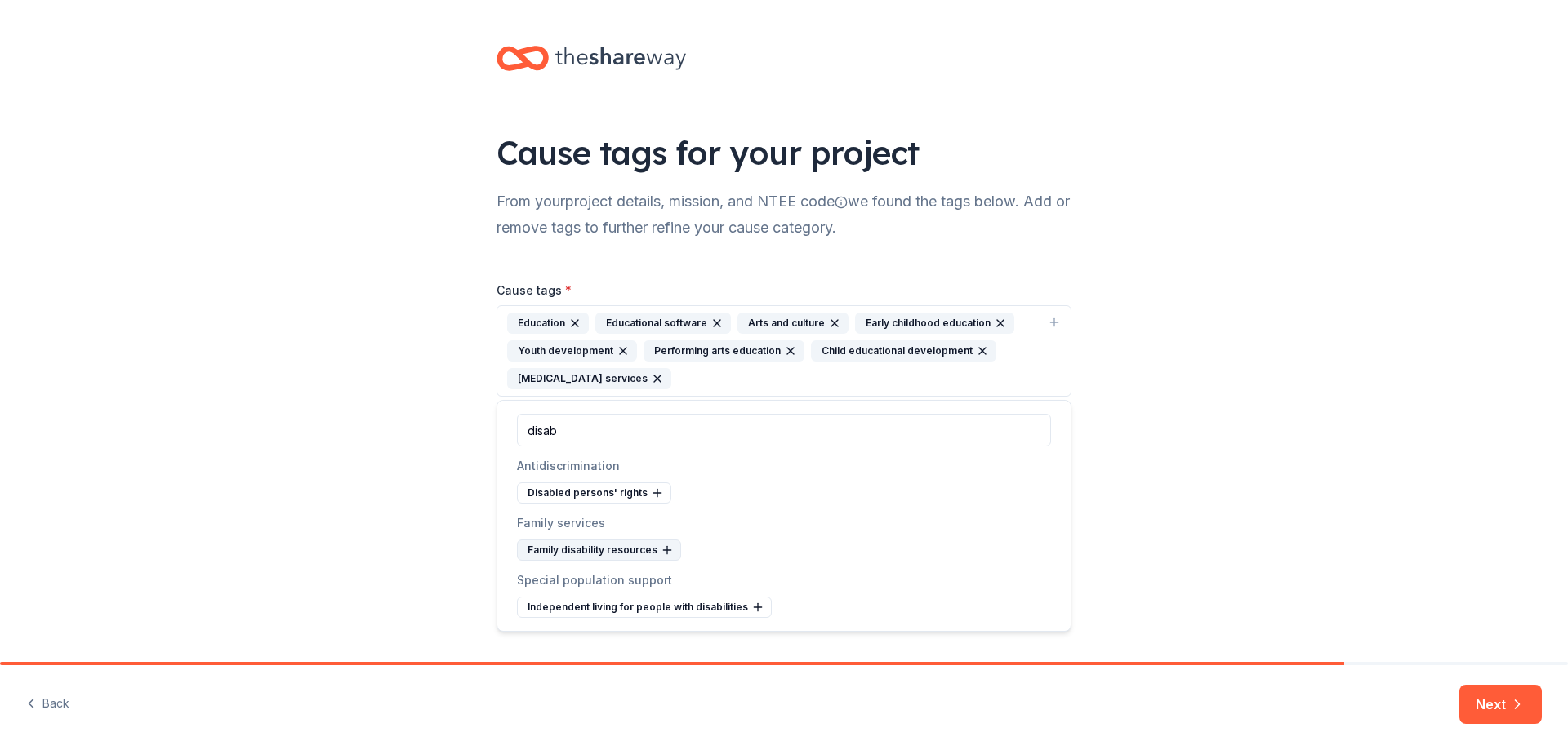
click at [655, 549] on div "Family disability resources" at bounding box center [599, 549] width 164 height 21
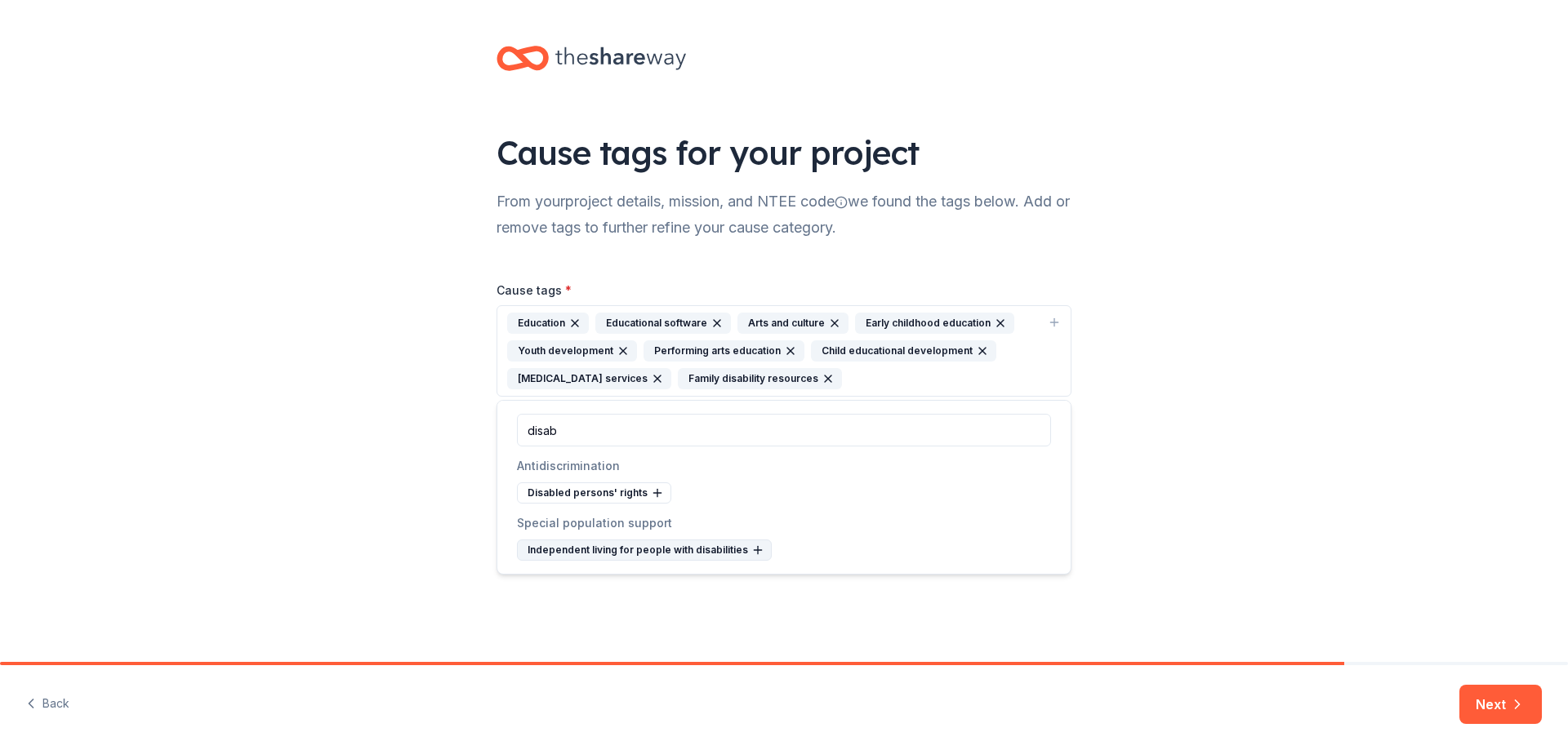
click at [751, 552] on icon at bounding box center [758, 550] width 13 height 13
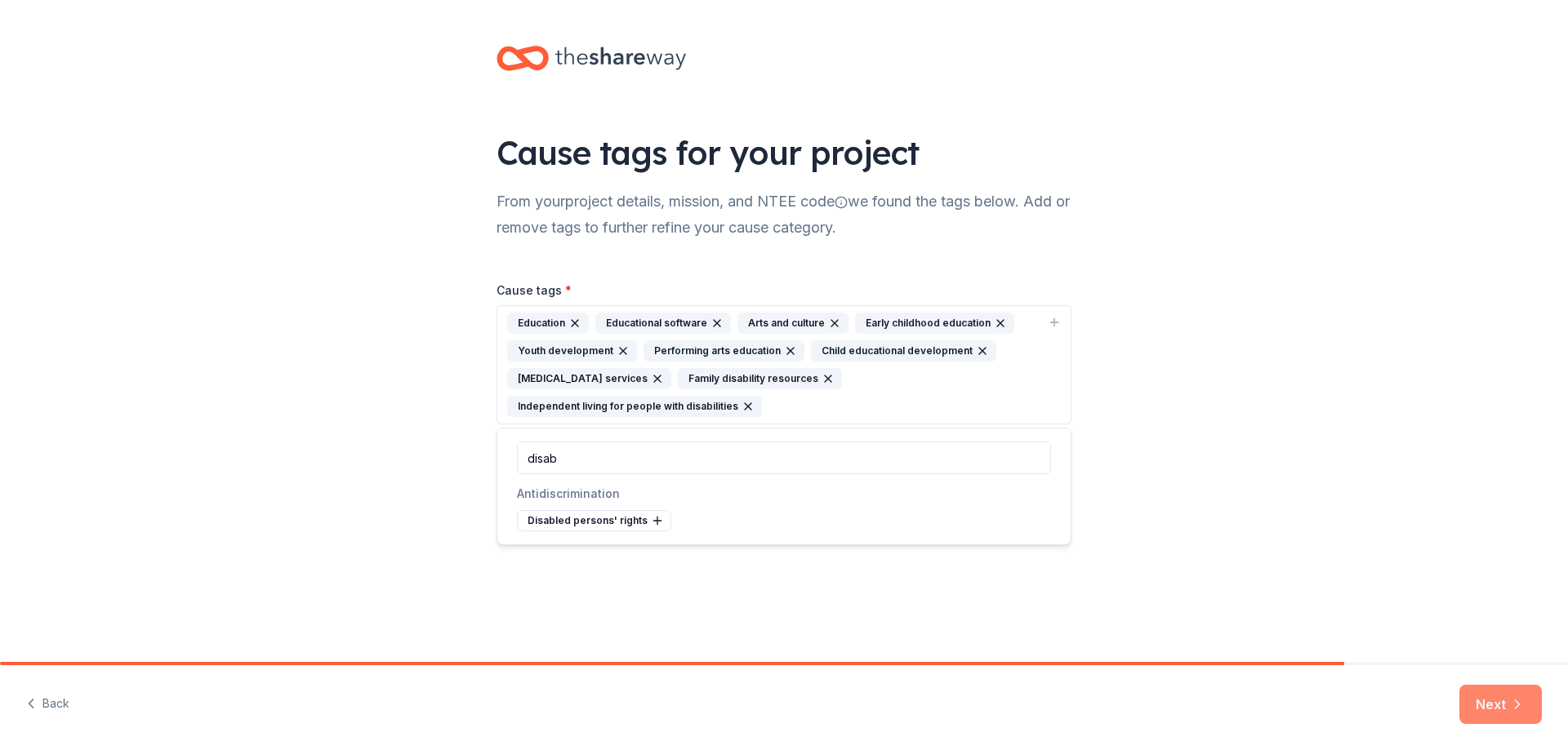
click at [1506, 702] on button "Next" at bounding box center [1500, 704] width 82 height 39
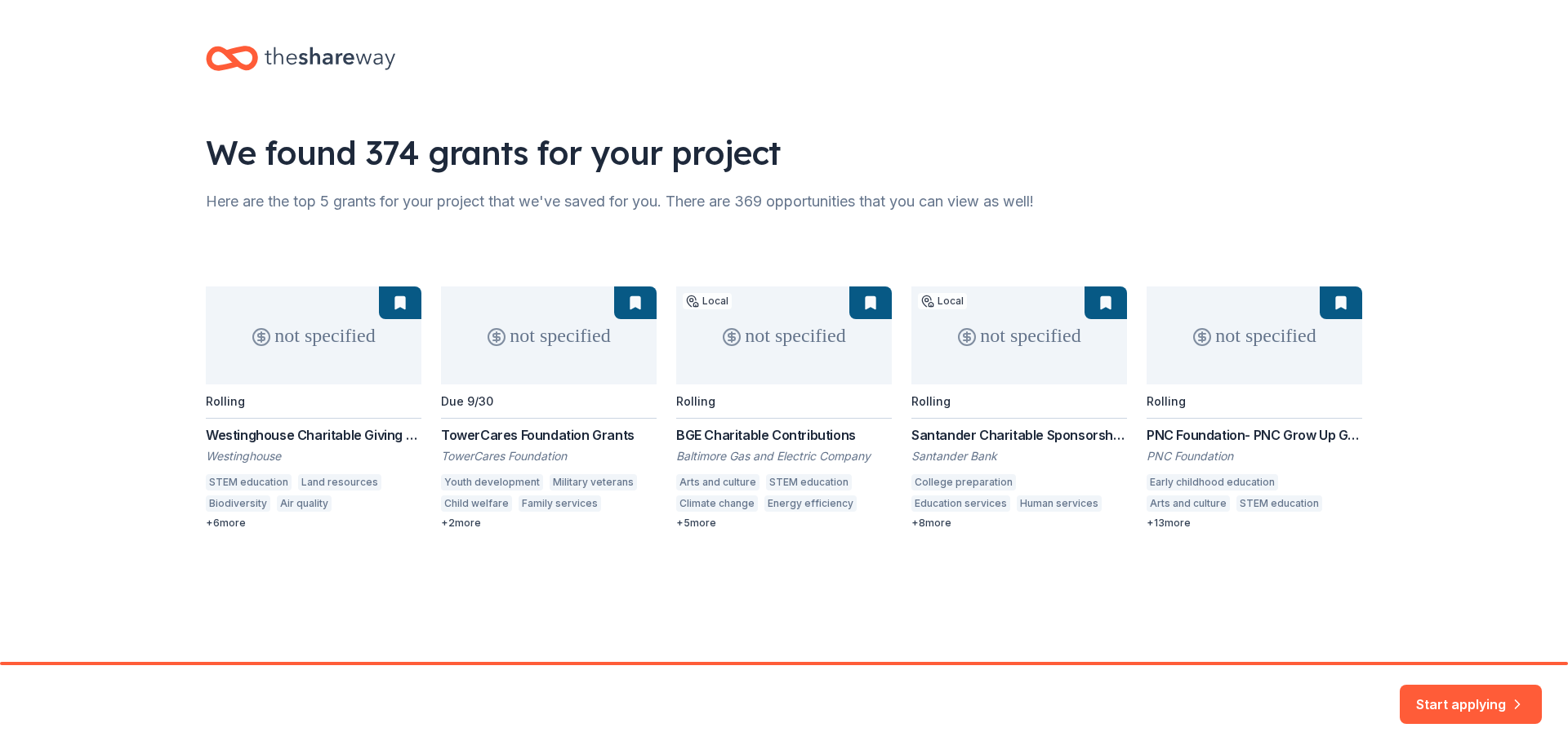
click at [467, 524] on div "not specified Rolling Westinghouse Charitable Giving Program Westinghouse STEM …" at bounding box center [784, 408] width 1156 height 243
click at [572, 345] on div "not specified Rolling Westinghouse Charitable Giving Program Westinghouse STEM …" at bounding box center [784, 408] width 1156 height 243
click at [1460, 693] on button "Start applying" at bounding box center [1471, 694] width 142 height 39
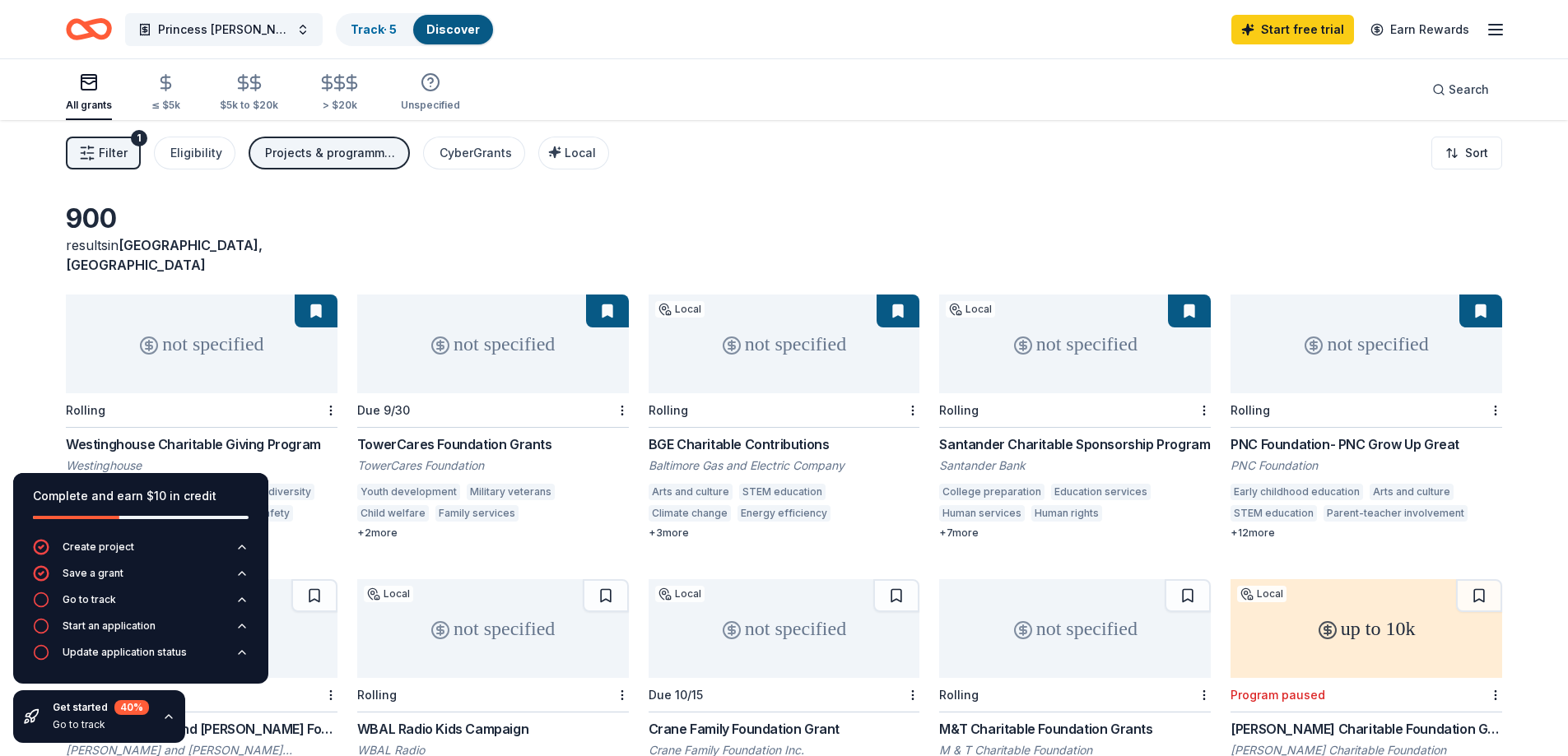
click at [551, 394] on div "Due 9/30" at bounding box center [494, 410] width 272 height 34
click at [223, 435] on div "Westinghouse Charitable Giving Program" at bounding box center [201, 445] width 272 height 20
click at [760, 435] on div "BGE Charitable Contributions" at bounding box center [785, 445] width 272 height 20
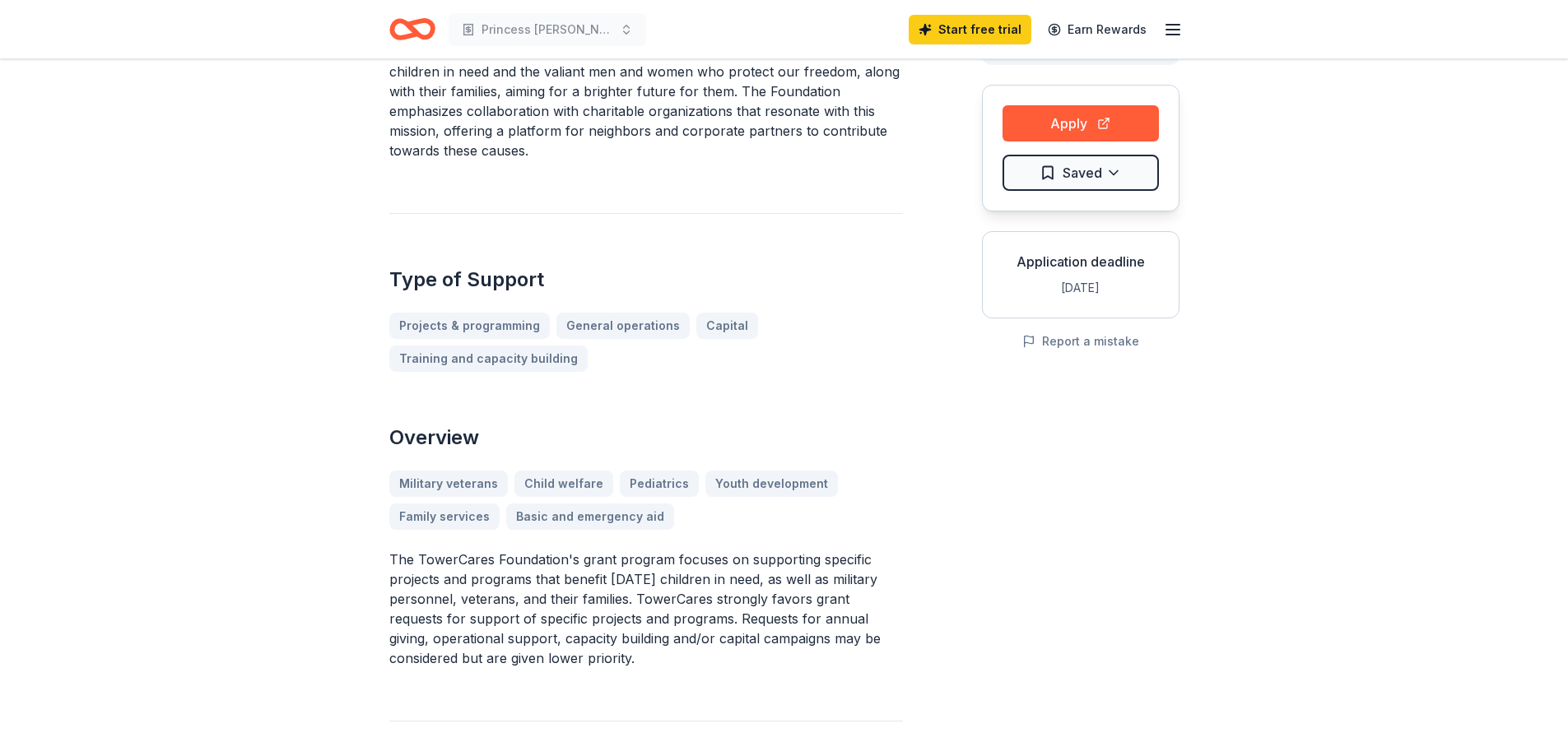
scroll to position [164, 0]
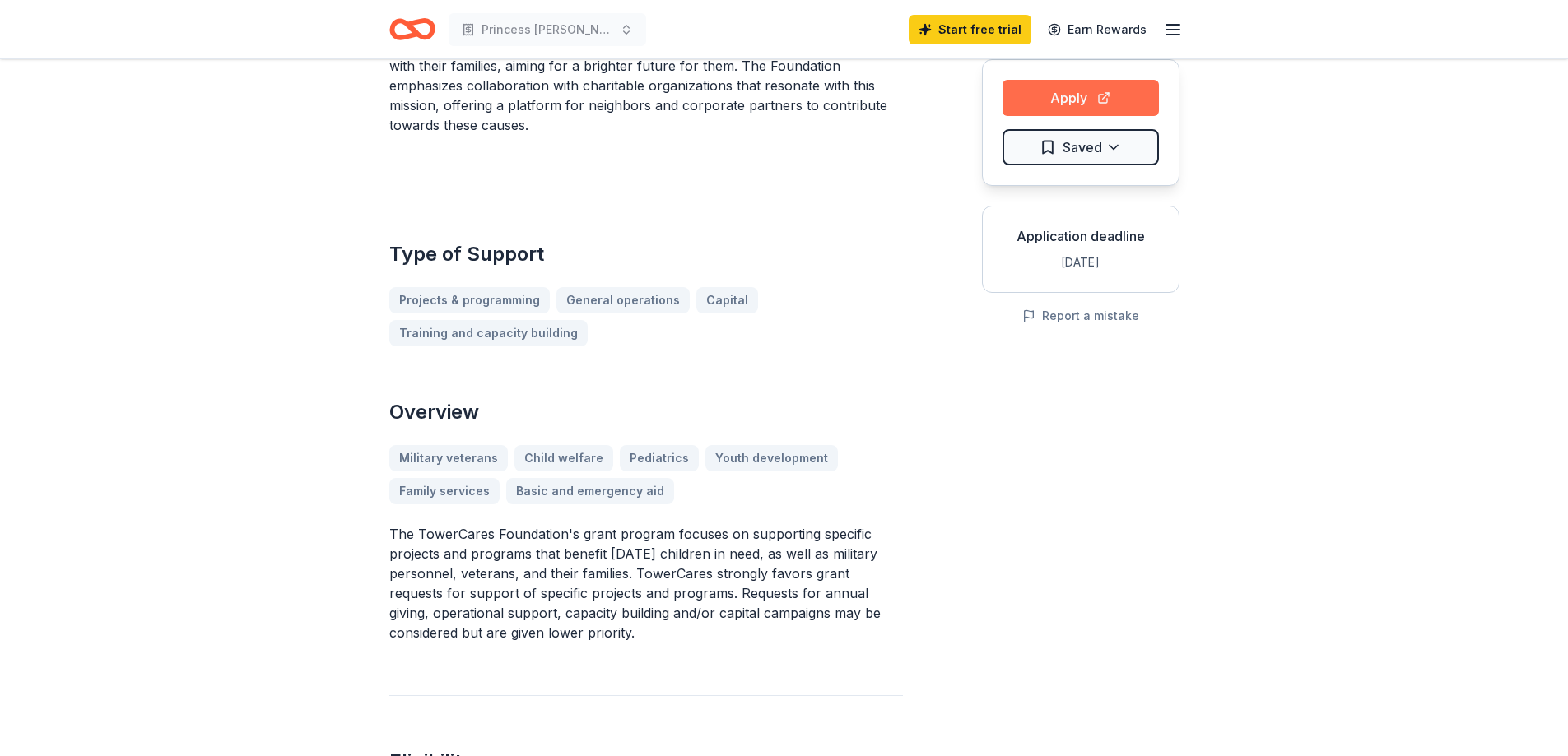
click at [1077, 91] on button "Apply" at bounding box center [1080, 97] width 156 height 36
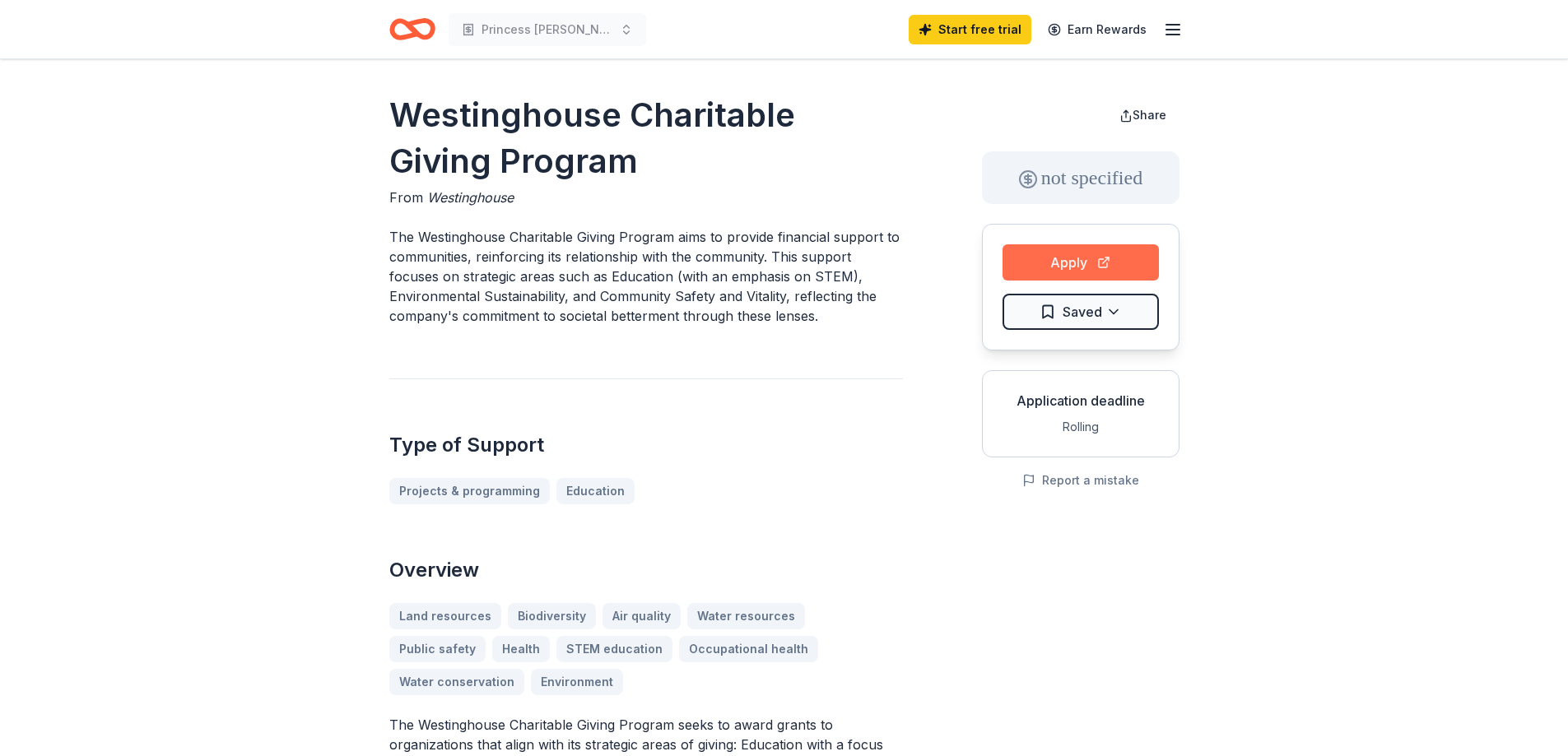
click at [1060, 259] on button "Apply" at bounding box center [1080, 262] width 156 height 36
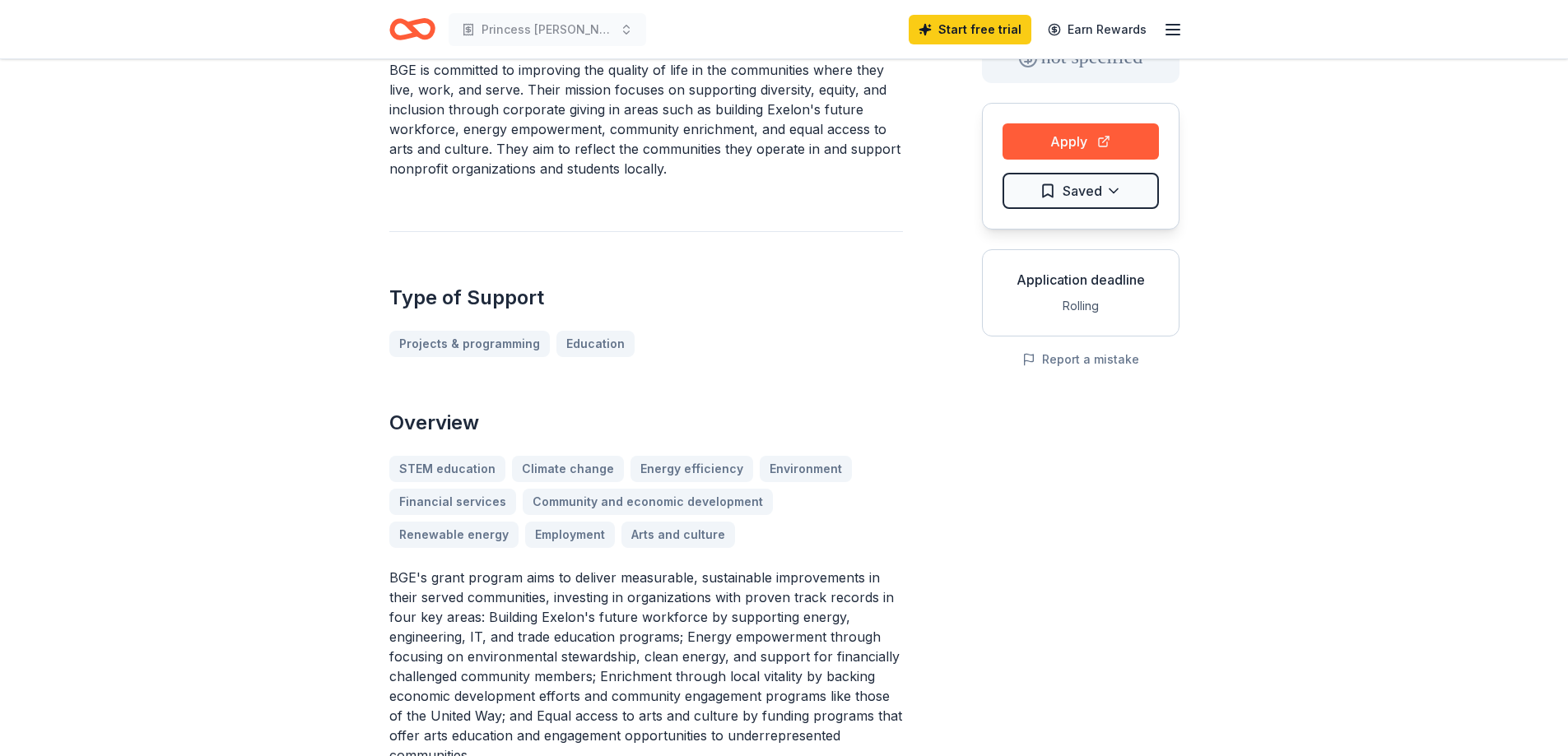
scroll to position [82, 0]
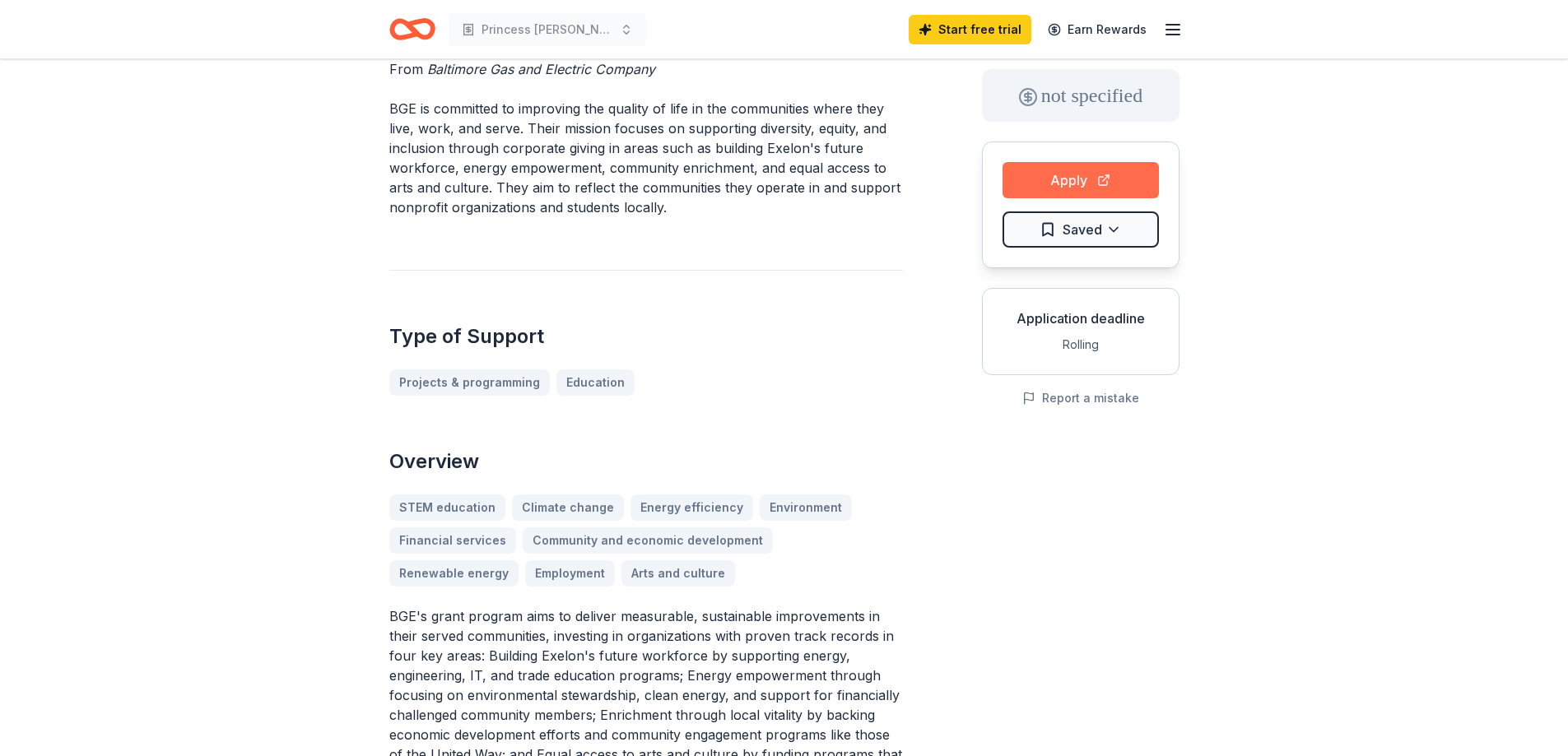
click at [1065, 168] on button "Apply" at bounding box center [1080, 180] width 156 height 36
